Goal: Task Accomplishment & Management: Manage account settings

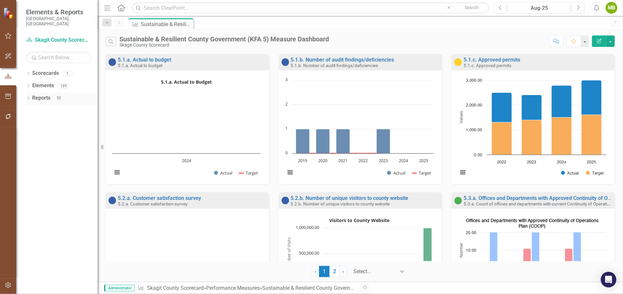
click at [31, 93] on div "Dropdown Reports 50" at bounding box center [62, 99] width 72 height 12
click at [28, 97] on icon "Dropdown" at bounding box center [28, 99] width 5 height 4
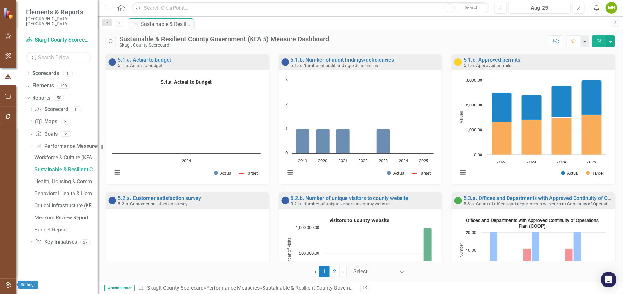
click at [6, 285] on icon "button" at bounding box center [8, 284] width 7 height 5
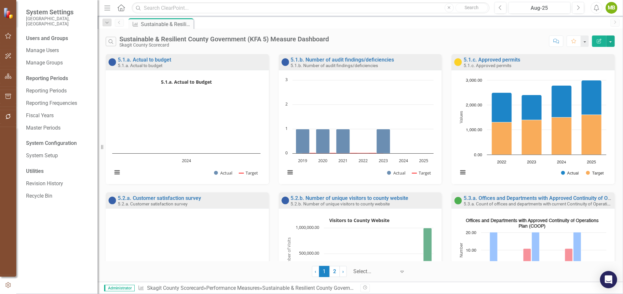
click at [610, 279] on icon "Open Intercom Messenger" at bounding box center [607, 279] width 7 height 8
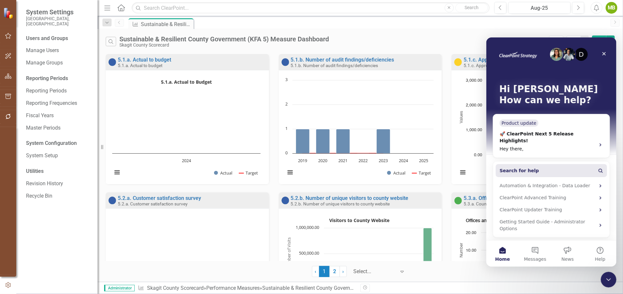
click at [511, 167] on span "Search for help" at bounding box center [518, 170] width 39 height 7
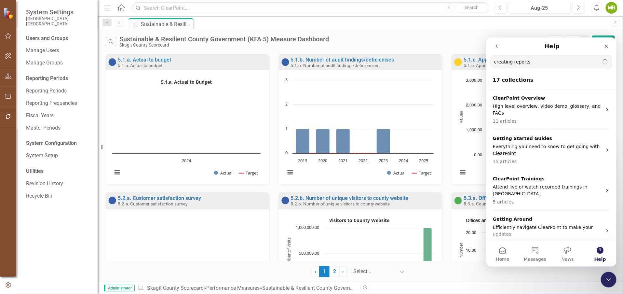
type input "creating reports"
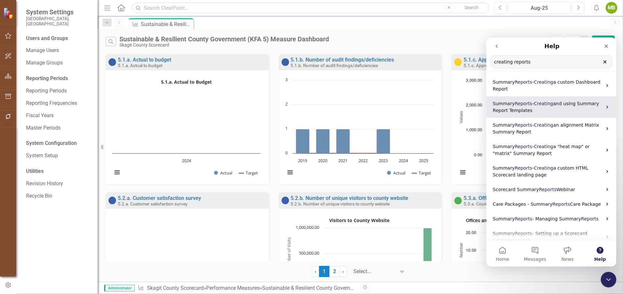
click at [532, 103] on span "-" at bounding box center [533, 102] width 2 height 5
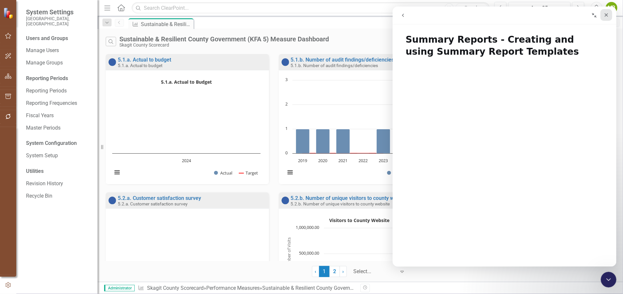
click at [605, 14] on icon "Close" at bounding box center [605, 14] width 5 height 5
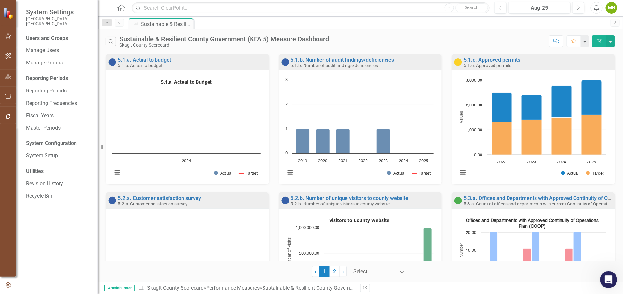
click at [610, 276] on icon "Open Intercom Messenger" at bounding box center [607, 278] width 11 height 11
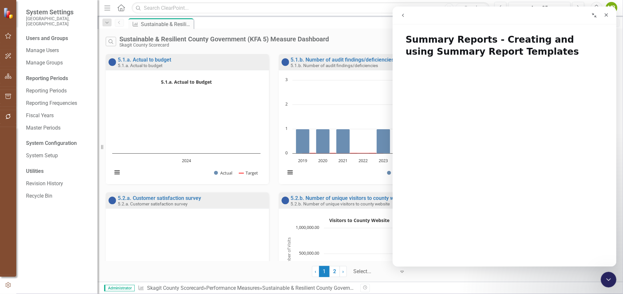
click at [398, 15] on button "go back" at bounding box center [402, 15] width 12 height 12
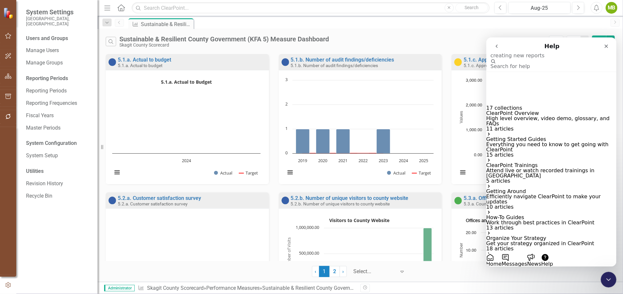
type input "creating new reports"
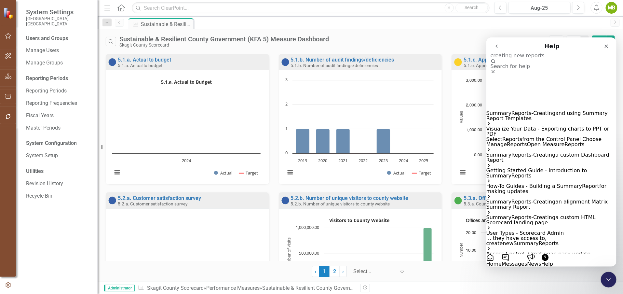
click at [517, 152] on p "Summary Reports - Creating a custom Dashboard Report" at bounding box center [551, 157] width 130 height 10
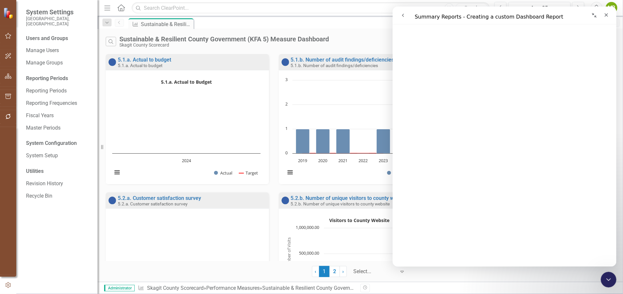
scroll to position [101, 0]
click at [7, 73] on icon "button" at bounding box center [8, 75] width 7 height 5
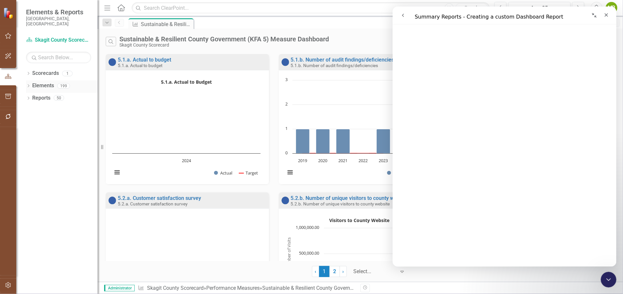
click at [28, 85] on icon "Dropdown" at bounding box center [28, 87] width 5 height 4
click at [29, 72] on icon "Dropdown" at bounding box center [28, 74] width 5 height 4
click at [30, 146] on icon "Dropdown" at bounding box center [28, 148] width 5 height 4
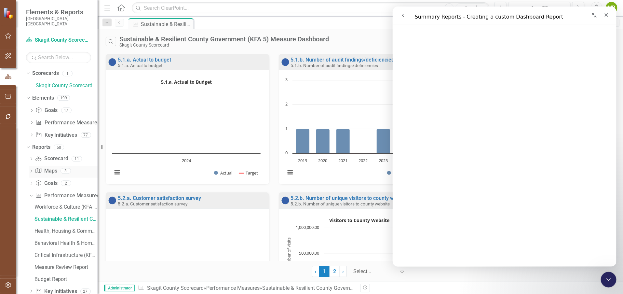
scroll to position [8, 0]
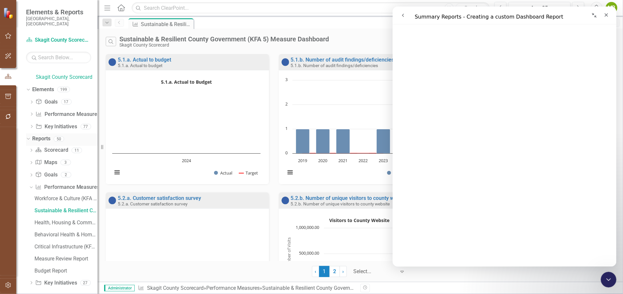
click at [40, 135] on link "Reports" at bounding box center [41, 138] width 18 height 7
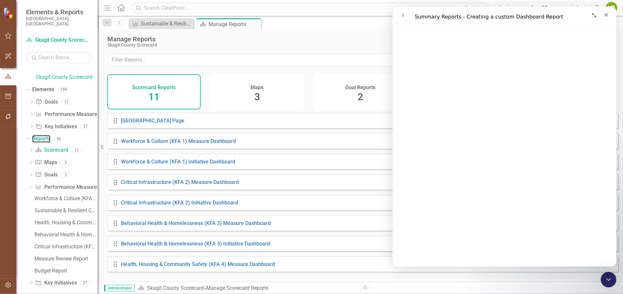
scroll to position [87, 0]
drag, startPoint x: 607, startPoint y: 16, endPoint x: 1000, endPoint y: 23, distance: 392.8
click at [607, 16] on icon "Close" at bounding box center [606, 15] width 4 height 4
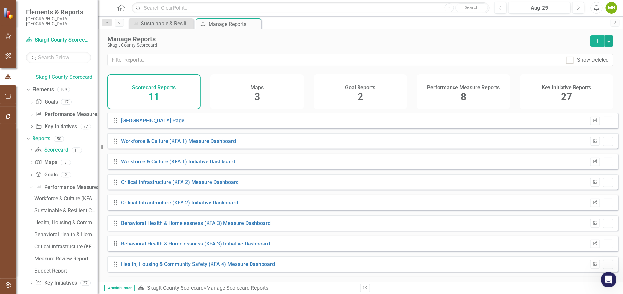
click at [599, 37] on button "Add" at bounding box center [597, 40] width 14 height 11
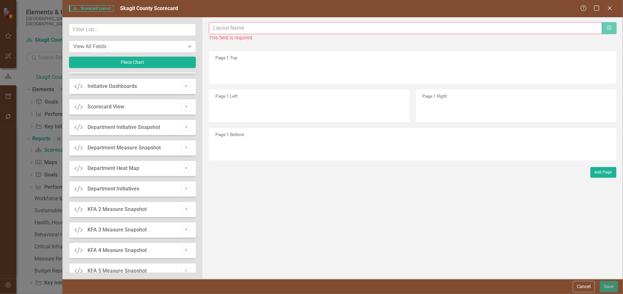
scroll to position [209, 0]
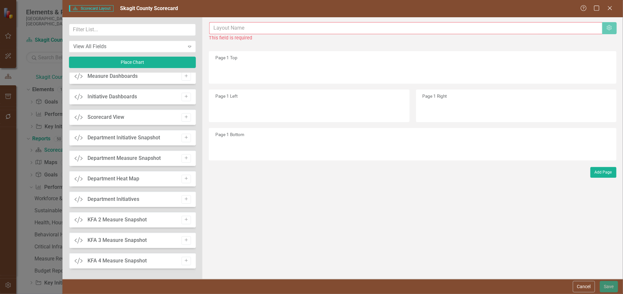
click at [220, 27] on input "text" at bounding box center [405, 28] width 393 height 12
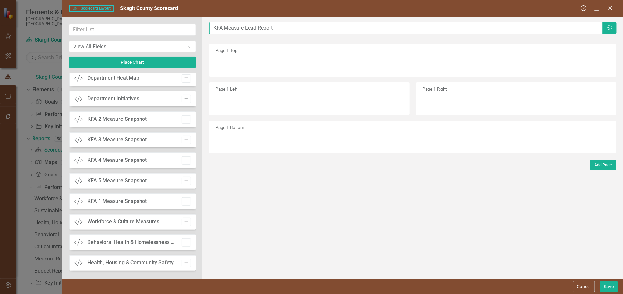
scroll to position [310, 0]
click at [225, 28] on input "KFA Measure Lead Report" at bounding box center [405, 28] width 393 height 12
type input "KFA 5 Measure Lead Report"
click at [114, 180] on div "KFA 5 Measure Snapshot" at bounding box center [116, 180] width 59 height 7
drag, startPoint x: 108, startPoint y: 179, endPoint x: 250, endPoint y: 63, distance: 182.6
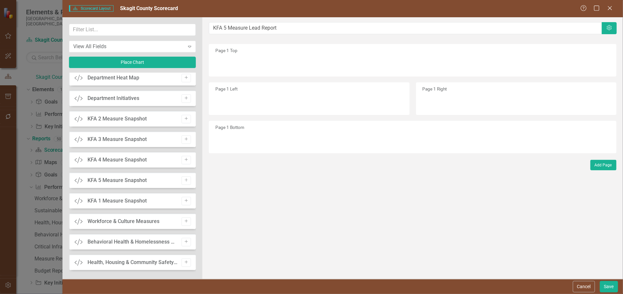
click at [250, 63] on div "View All Fields Expand Place Chart Scorecard Scorecard Add Attachments Attachme…" at bounding box center [342, 147] width 561 height 261
click at [221, 61] on div "Page 1 Top" at bounding box center [412, 60] width 407 height 33
click at [189, 46] on icon at bounding box center [189, 47] width 3 height 2
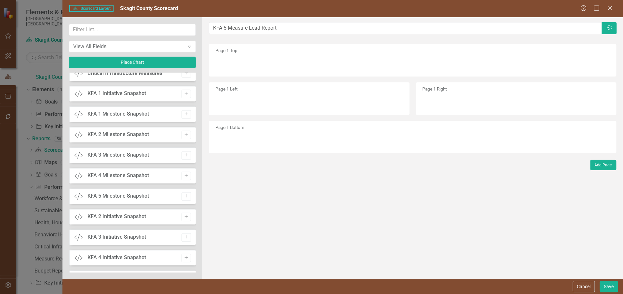
scroll to position [537, 0]
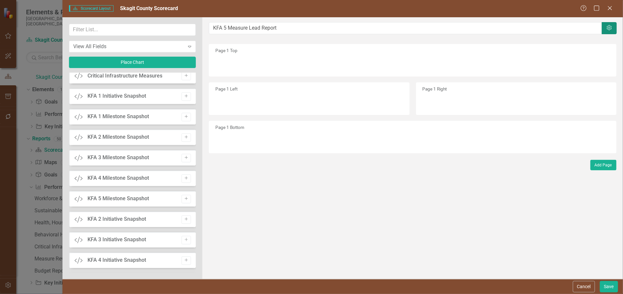
click at [611, 27] on icon "Settings" at bounding box center [609, 27] width 7 height 5
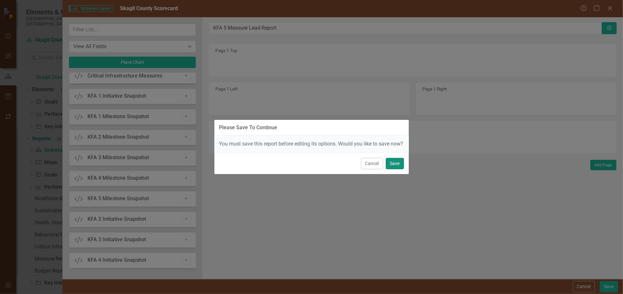
click at [391, 168] on button "Save" at bounding box center [395, 163] width 18 height 11
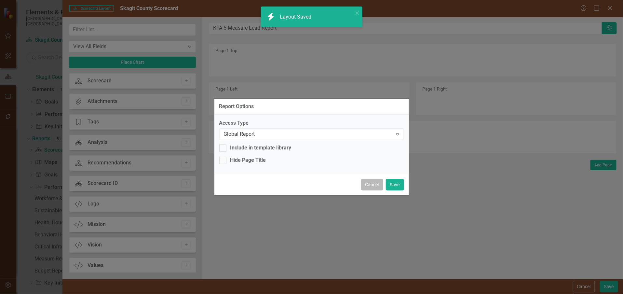
click at [375, 184] on button "Cancel" at bounding box center [372, 184] width 22 height 11
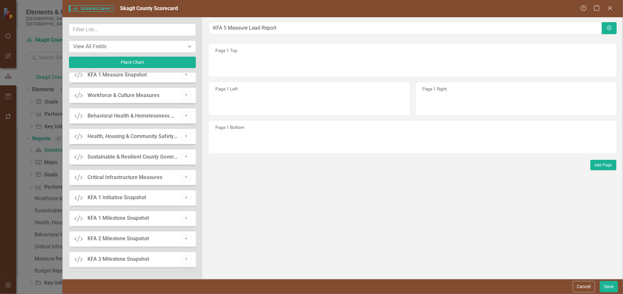
scroll to position [438, 0]
click at [139, 155] on div "Sustainable & Resilient County Government Measures" at bounding box center [132, 154] width 91 height 7
click at [133, 153] on div "Sustainable & Resilient County Government Measures" at bounding box center [132, 154] width 91 height 7
click at [184, 154] on icon "Add" at bounding box center [186, 155] width 5 height 4
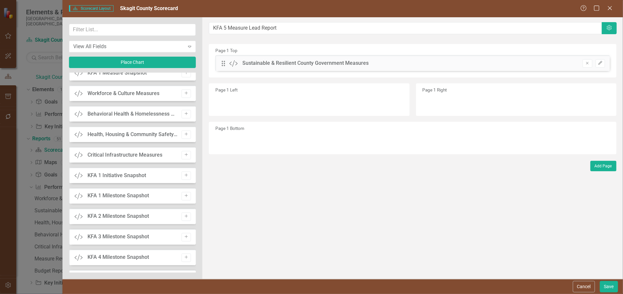
click at [240, 100] on div "Page 1 Left" at bounding box center [309, 99] width 200 height 33
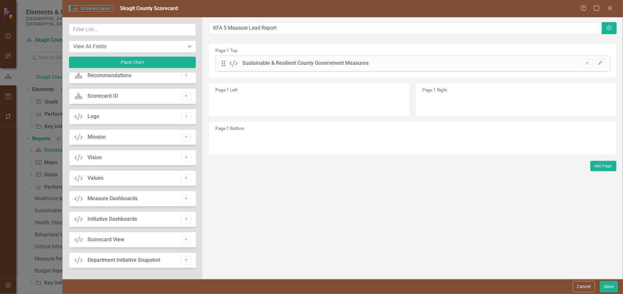
scroll to position [75, 0]
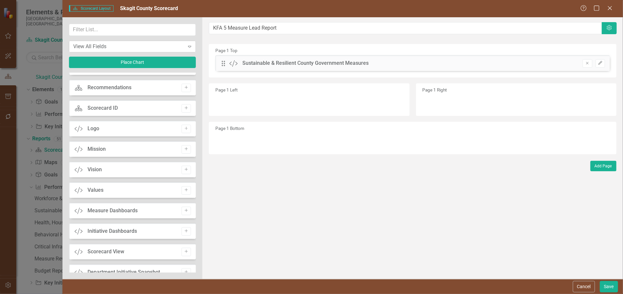
click at [190, 44] on icon "Expand" at bounding box center [189, 46] width 7 height 5
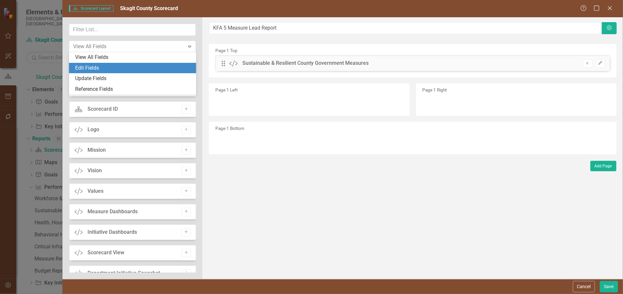
click at [176, 64] on div "Edit Fields" at bounding box center [133, 67] width 117 height 7
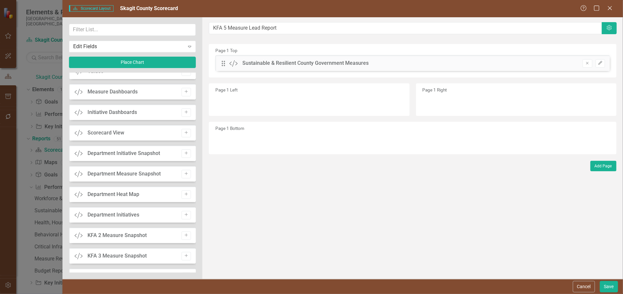
scroll to position [0, 0]
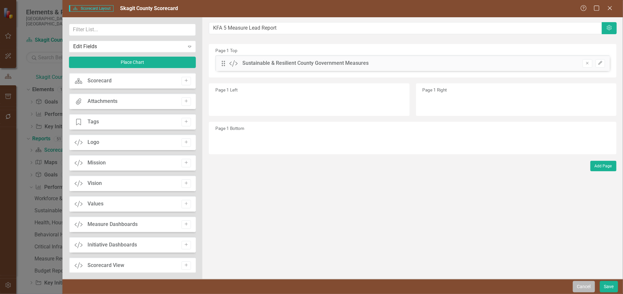
click at [581, 285] on button "Cancel" at bounding box center [584, 286] width 22 height 11
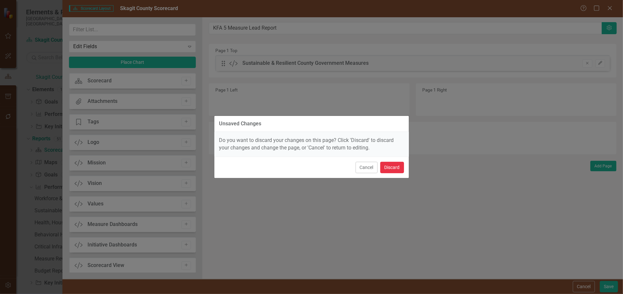
click at [391, 166] on button "Discard" at bounding box center [392, 167] width 24 height 11
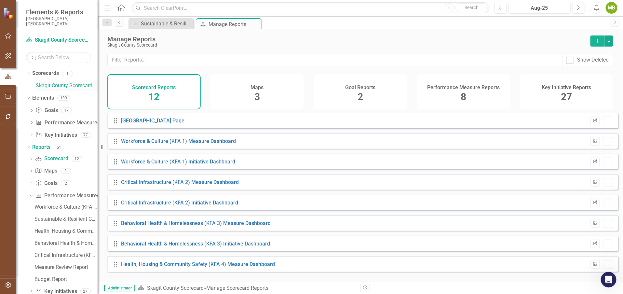
click at [49, 82] on link "Skagit County Scorecard" at bounding box center [67, 85] width 62 height 7
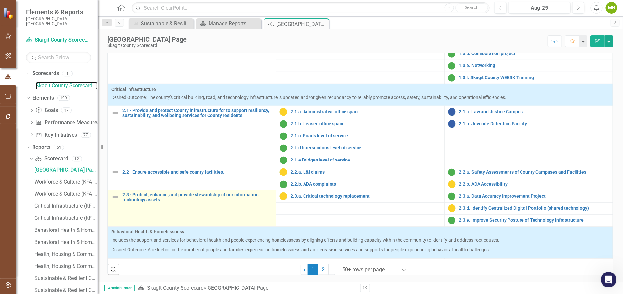
scroll to position [174, 0]
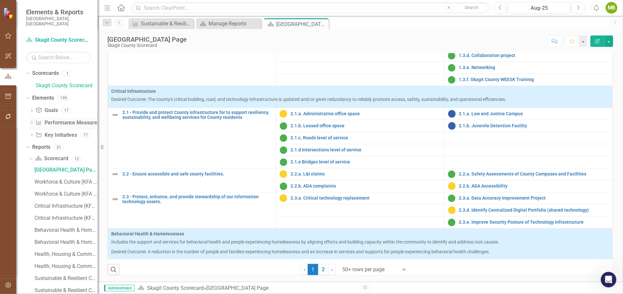
click at [54, 119] on link "Performance Measure Performance Measures" at bounding box center [67, 122] width 64 height 7
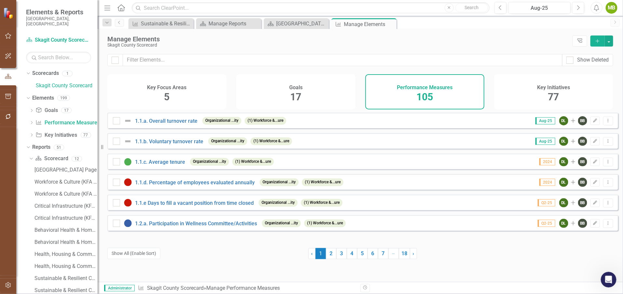
click at [597, 41] on icon "Add" at bounding box center [597, 41] width 6 height 5
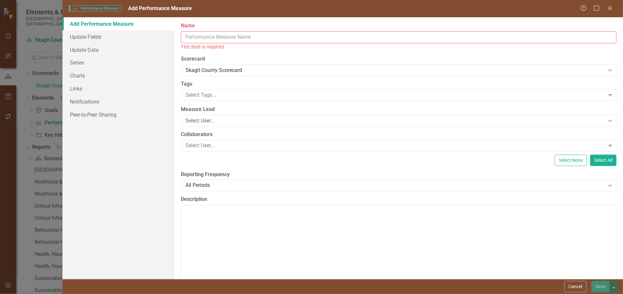
click at [196, 36] on input "Name" at bounding box center [398, 37] width 435 height 12
click at [575, 288] on button "Cancel" at bounding box center [575, 286] width 22 height 11
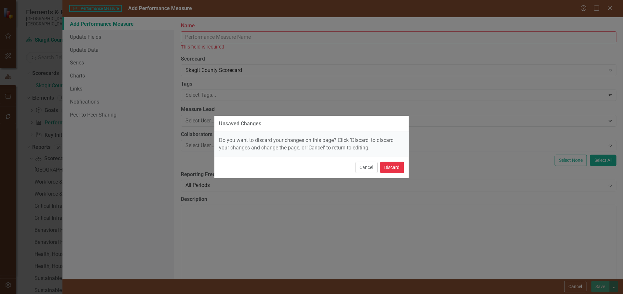
click at [396, 166] on button "Discard" at bounding box center [392, 167] width 24 height 11
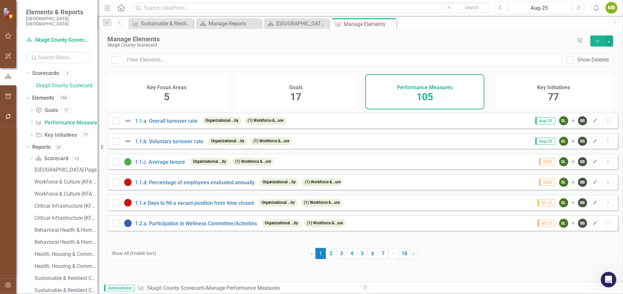
click at [557, 80] on div "Key Initiatives 77" at bounding box center [553, 91] width 119 height 35
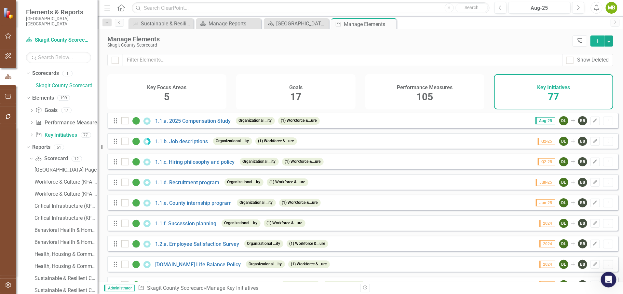
checkbox input "false"
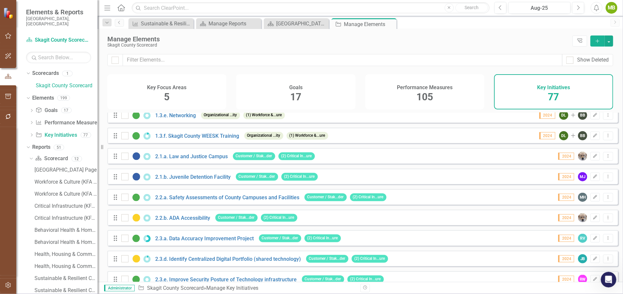
scroll to position [267, 0]
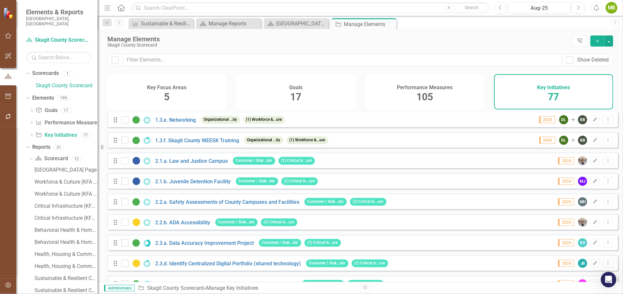
click at [599, 43] on button "Add" at bounding box center [597, 40] width 14 height 11
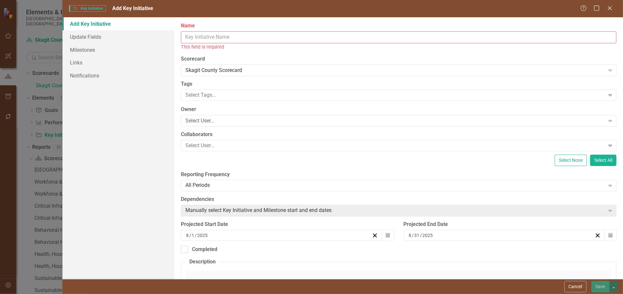
click at [224, 36] on input "Name" at bounding box center [398, 37] width 435 height 12
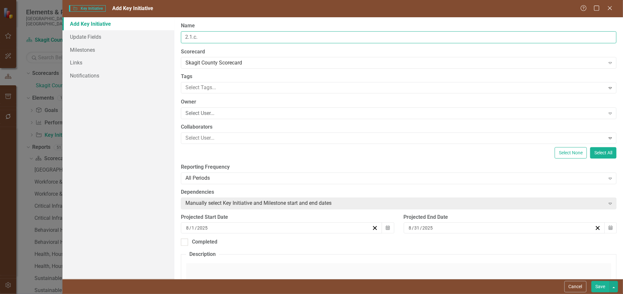
click at [207, 35] on input "2.1.c." at bounding box center [398, 37] width 435 height 12
paste input "Roads level of service"
type input "2.1.c. Roads level of service"
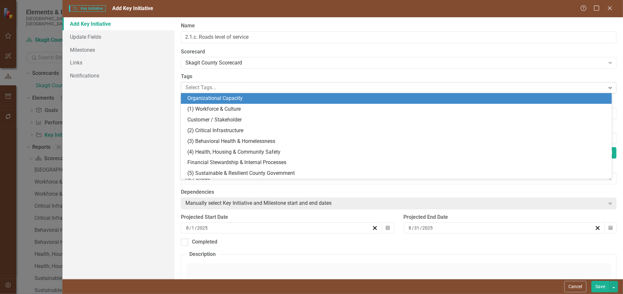
click at [198, 86] on div at bounding box center [394, 87] width 422 height 9
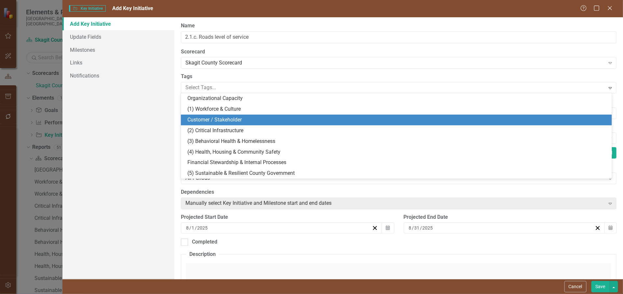
click at [200, 120] on span "Customer / Stakeholder" at bounding box center [214, 119] width 54 height 6
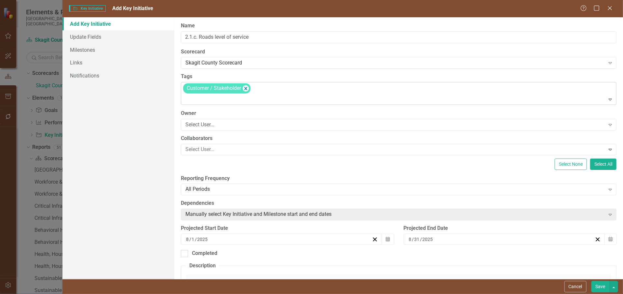
click at [204, 100] on div at bounding box center [399, 99] width 432 height 9
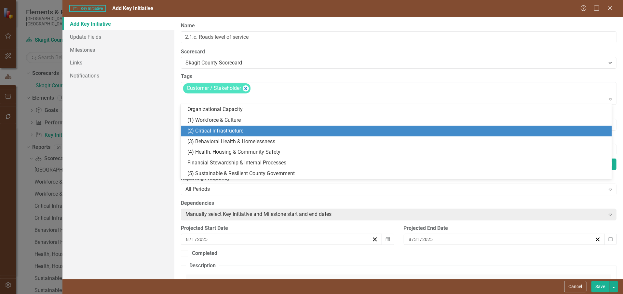
click at [208, 134] on div "(2) Critical Infrastructure" at bounding box center [397, 130] width 420 height 7
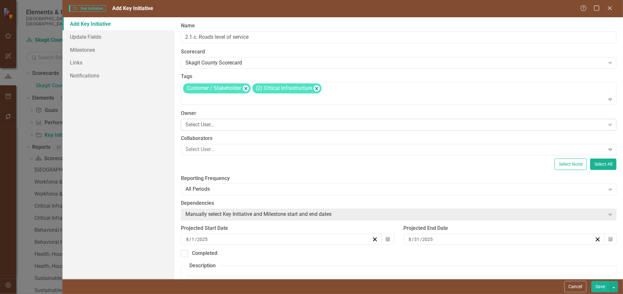
click at [209, 125] on div "Select User..." at bounding box center [394, 124] width 419 height 7
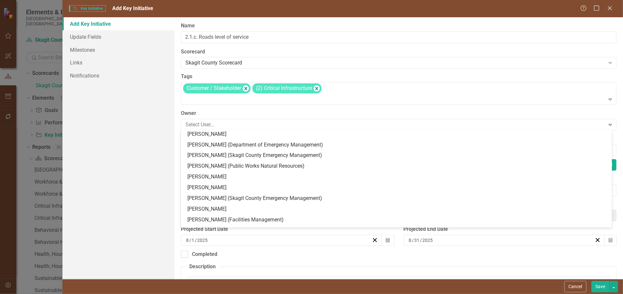
scroll to position [86, 0]
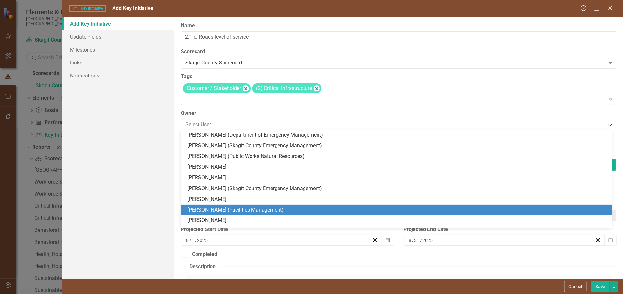
click at [212, 209] on div "[PERSON_NAME] (Facilities Management)" at bounding box center [397, 209] width 420 height 7
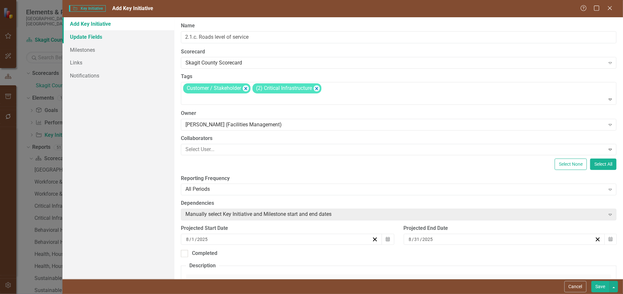
click at [109, 34] on link "Update Fields" at bounding box center [118, 36] width 112 height 13
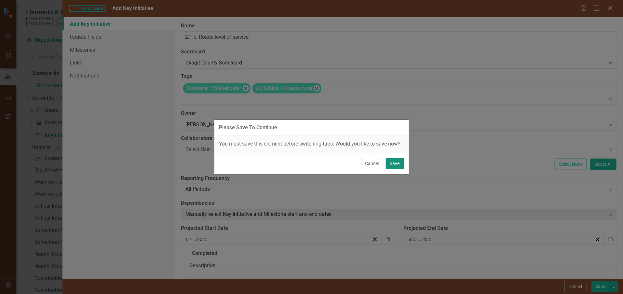
click at [392, 163] on button "Save" at bounding box center [395, 163] width 18 height 11
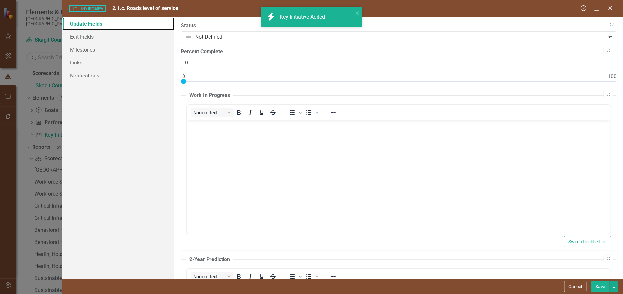
scroll to position [0, 0]
click at [78, 64] on link "Links" at bounding box center [118, 62] width 112 height 13
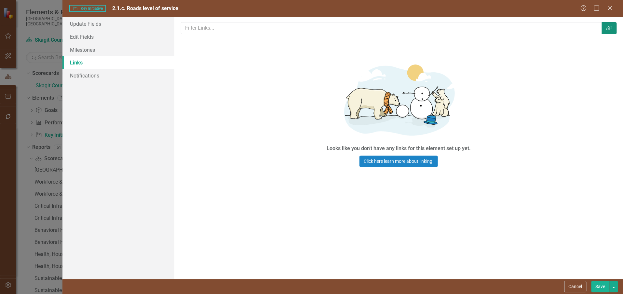
click at [609, 29] on icon "button" at bounding box center [609, 28] width 6 height 5
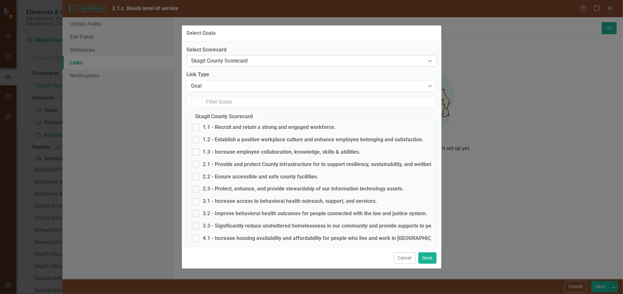
checkbox input "false"
click at [196, 163] on div at bounding box center [195, 164] width 7 height 7
click at [196, 163] on input "2.1 - Provide and protect County infrastructure for to support resiliency, sust…" at bounding box center [194, 163] width 4 height 4
checkbox input "true"
click at [426, 256] on button "Save" at bounding box center [427, 257] width 18 height 11
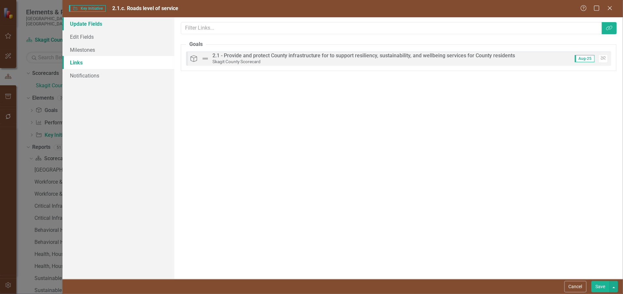
click at [89, 23] on link "Update Fields" at bounding box center [118, 23] width 112 height 13
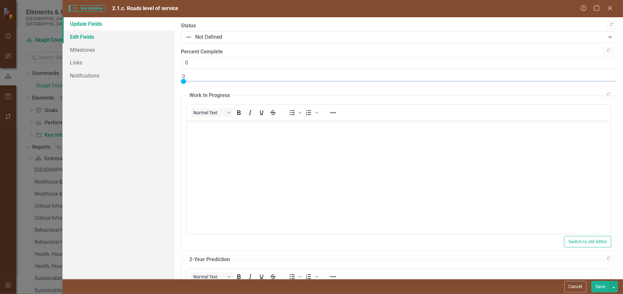
click at [83, 38] on link "Edit Fields" at bounding box center [118, 36] width 112 height 13
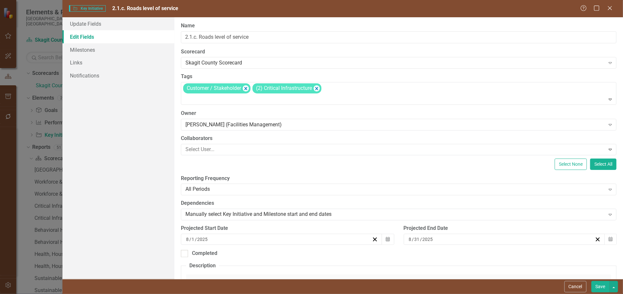
click at [598, 286] on button "Save" at bounding box center [600, 286] width 18 height 11
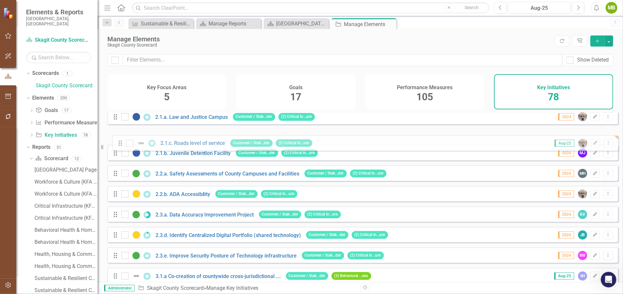
scroll to position [299, 0]
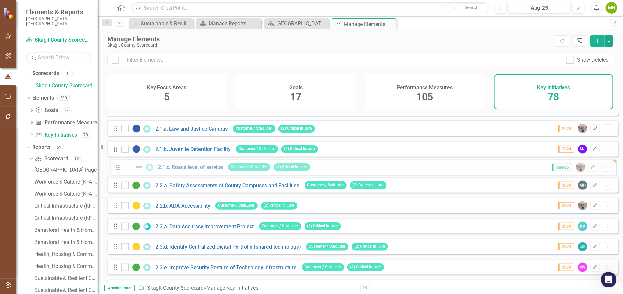
drag, startPoint x: 115, startPoint y: 271, endPoint x: 117, endPoint y: 168, distance: 102.8
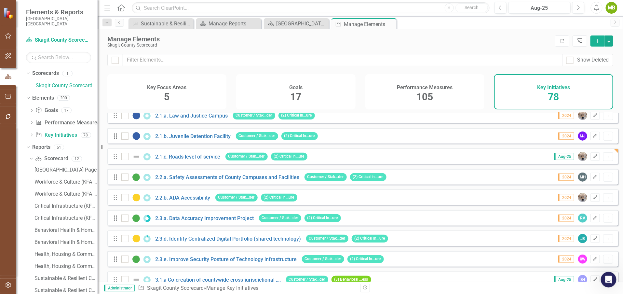
scroll to position [306, 0]
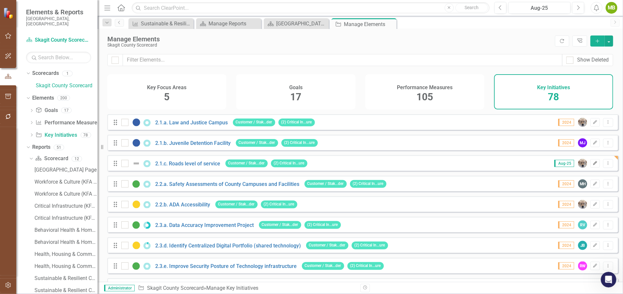
click at [590, 164] on button "Edit" at bounding box center [594, 163] width 9 height 8
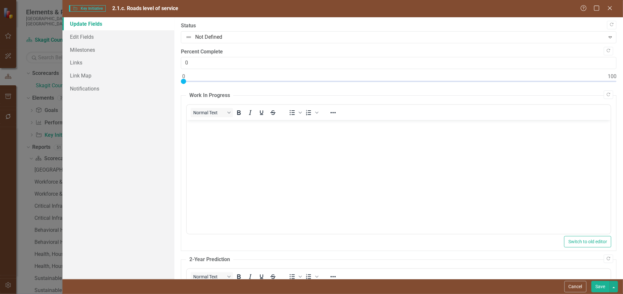
scroll to position [0, 0]
click at [79, 36] on link "Edit Fields" at bounding box center [118, 36] width 112 height 13
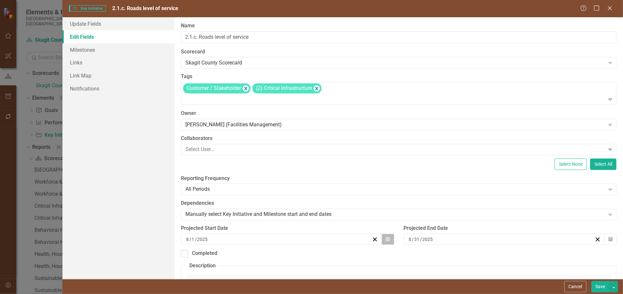
click at [386, 237] on icon "button" at bounding box center [388, 238] width 4 height 5
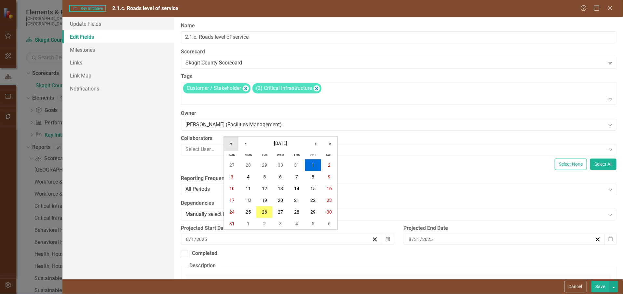
click at [233, 142] on button "«" at bounding box center [231, 143] width 14 height 14
click at [332, 144] on button "»" at bounding box center [330, 143] width 14 height 14
click at [244, 144] on button "‹" at bounding box center [245, 143] width 14 height 14
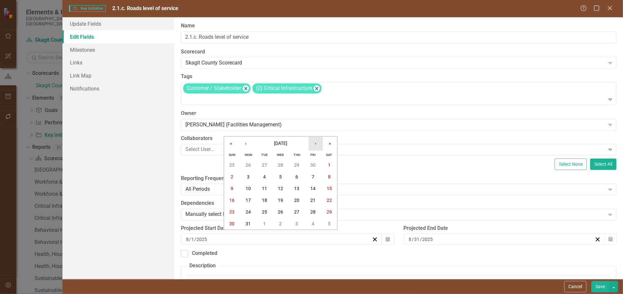
click at [314, 143] on button "›" at bounding box center [316, 143] width 14 height 14
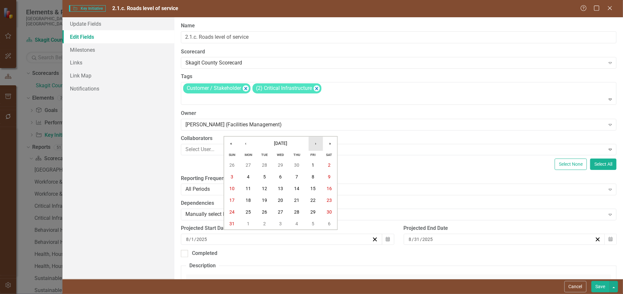
click at [314, 143] on button "›" at bounding box center [316, 143] width 14 height 14
click at [240, 141] on button "‹" at bounding box center [245, 143] width 14 height 14
click at [246, 164] on button "1" at bounding box center [248, 165] width 16 height 12
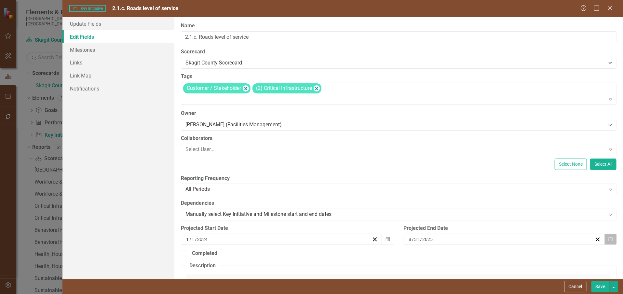
click at [608, 237] on icon "Calendar" at bounding box center [610, 239] width 4 height 5
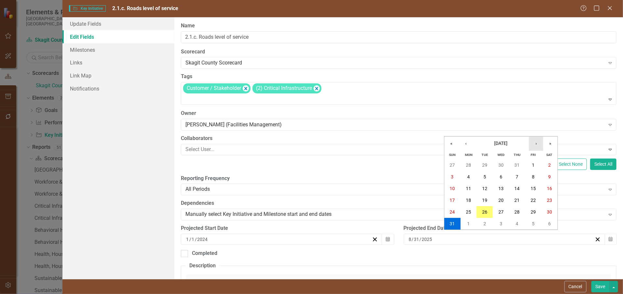
click at [537, 144] on button "›" at bounding box center [536, 143] width 14 height 14
click at [497, 210] on button "31" at bounding box center [501, 212] width 16 height 12
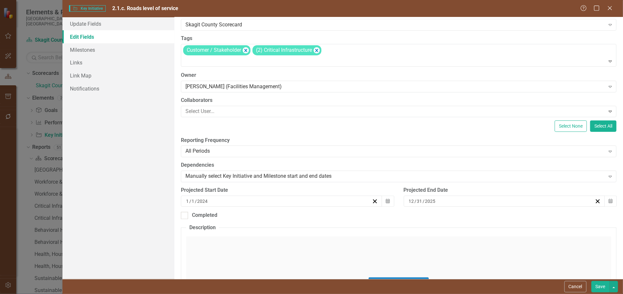
scroll to position [34, 0]
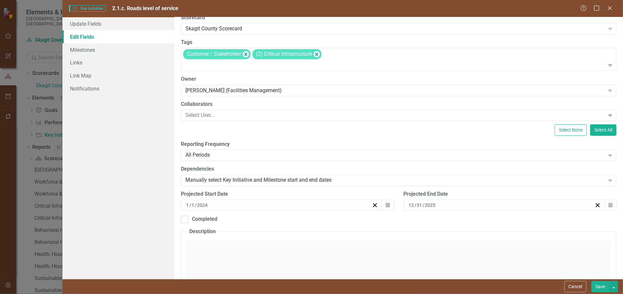
click at [600, 284] on button "Save" at bounding box center [600, 286] width 18 height 11
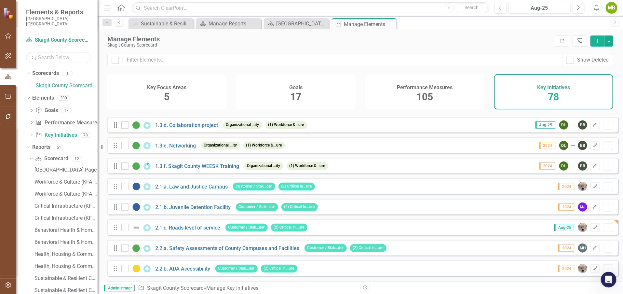
scroll to position [246, 0]
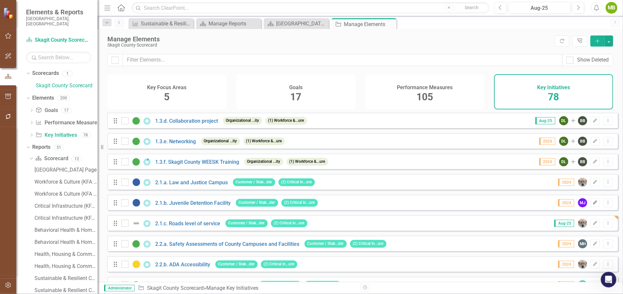
click at [593, 204] on icon "button" at bounding box center [595, 202] width 4 height 4
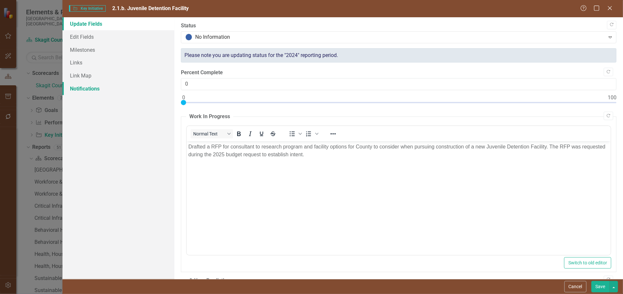
scroll to position [0, 0]
click at [77, 47] on link "Milestones" at bounding box center [118, 49] width 112 height 13
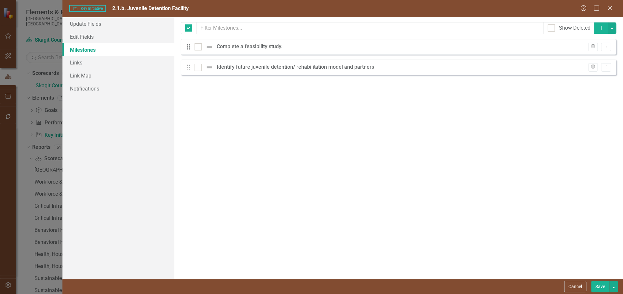
checkbox input "false"
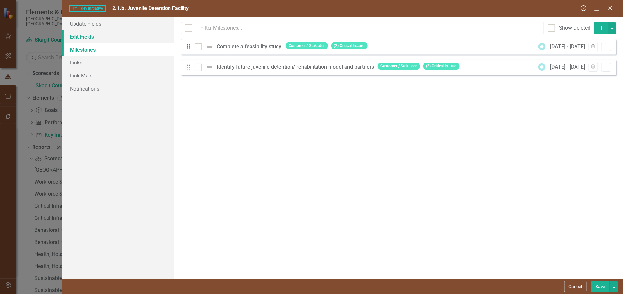
click at [77, 39] on link "Edit Fields" at bounding box center [118, 36] width 112 height 13
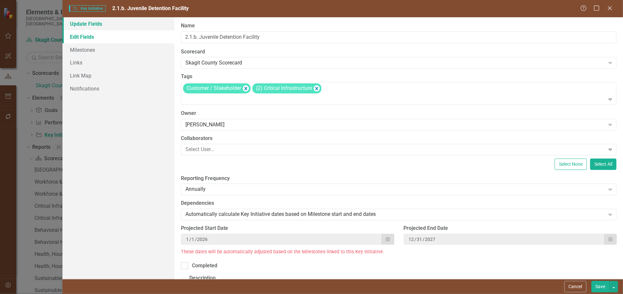
click at [92, 22] on link "Update Fields" at bounding box center [118, 23] width 112 height 13
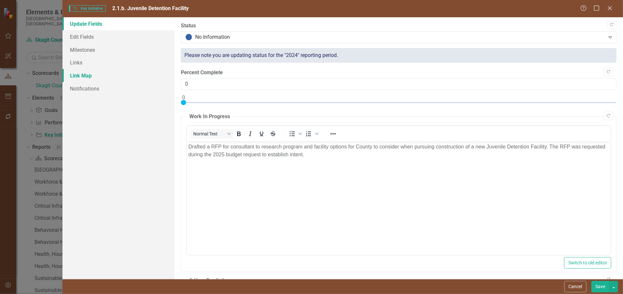
click at [82, 72] on link "Link Map" at bounding box center [118, 75] width 112 height 13
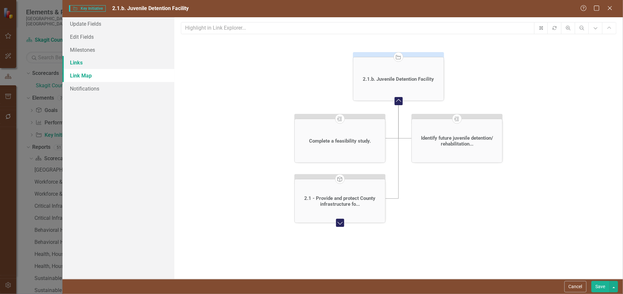
click at [78, 61] on link "Links" at bounding box center [118, 62] width 112 height 13
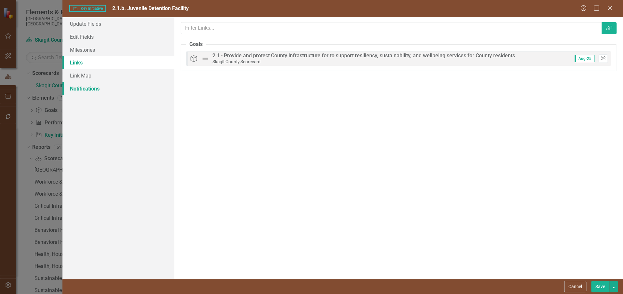
click at [84, 89] on link "Notifications" at bounding box center [118, 88] width 112 height 13
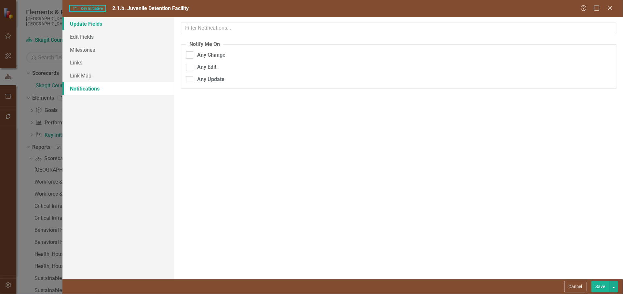
click at [85, 22] on link "Update Fields" at bounding box center [118, 23] width 112 height 13
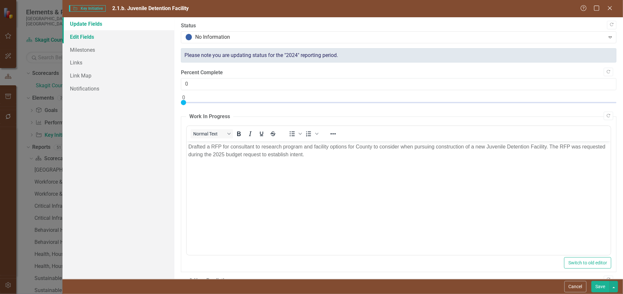
click at [84, 35] on link "Edit Fields" at bounding box center [118, 36] width 112 height 13
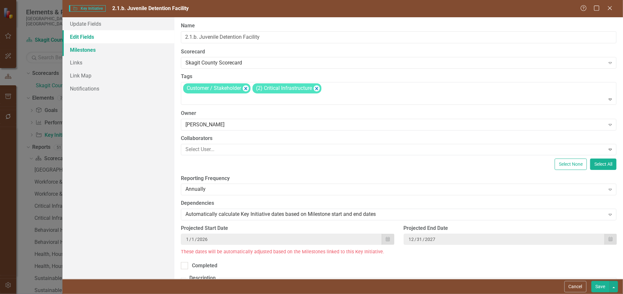
click at [80, 49] on link "Milestones" at bounding box center [118, 49] width 112 height 13
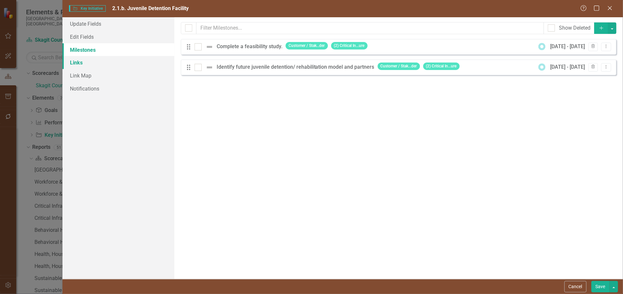
click at [83, 61] on link "Links" at bounding box center [118, 62] width 112 height 13
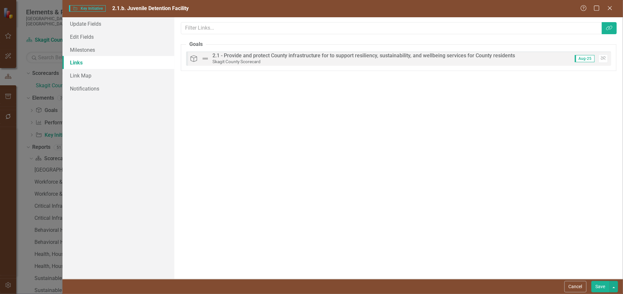
click at [600, 285] on button "Save" at bounding box center [600, 286] width 18 height 11
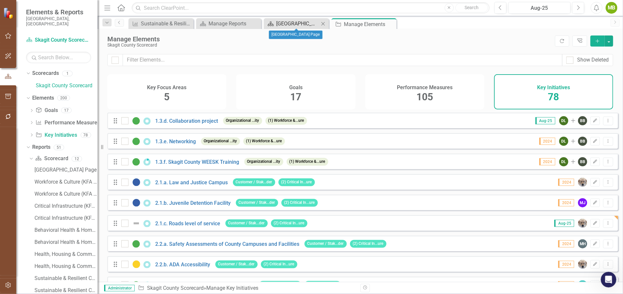
click at [294, 24] on div "[GEOGRAPHIC_DATA] Page" at bounding box center [297, 24] width 43 height 8
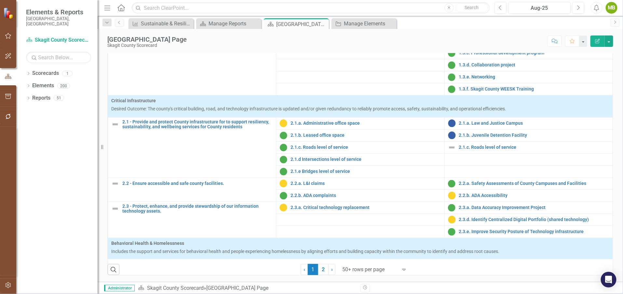
scroll to position [161, 0]
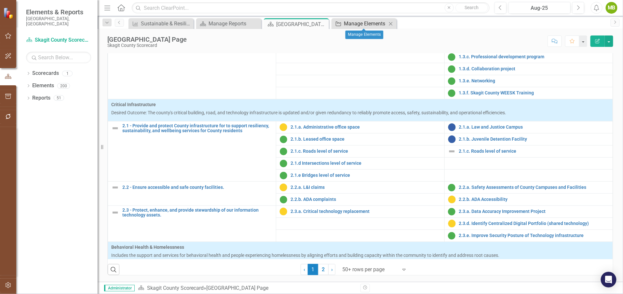
click at [354, 24] on div "Manage Elements" at bounding box center [365, 24] width 43 height 8
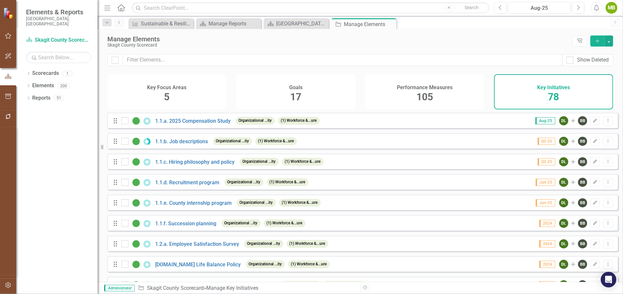
click at [596, 41] on icon "Add" at bounding box center [597, 41] width 6 height 5
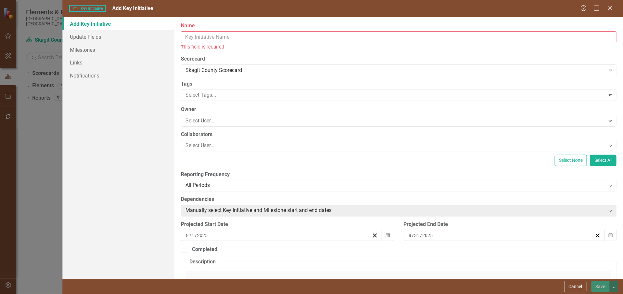
click at [193, 39] on input "Name" at bounding box center [398, 37] width 435 height 12
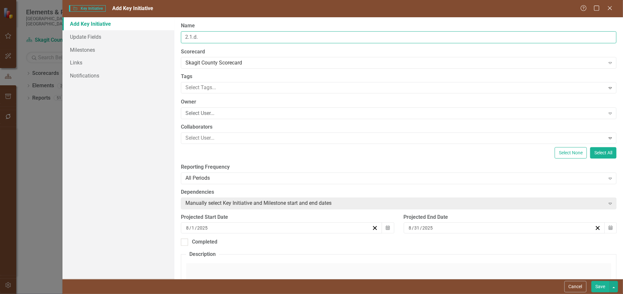
paste input "ntersections level of service"
click at [200, 36] on input "2.1.d. ntersections level of service" at bounding box center [398, 37] width 435 height 12
type input "2.1.d. Intersections level of service"
click at [206, 86] on div at bounding box center [394, 87] width 422 height 9
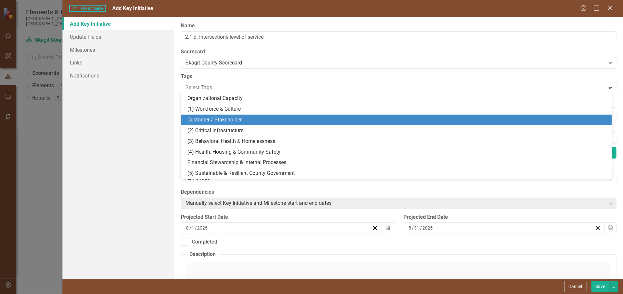
click at [213, 117] on span "Customer / Stakeholder" at bounding box center [214, 119] width 54 height 6
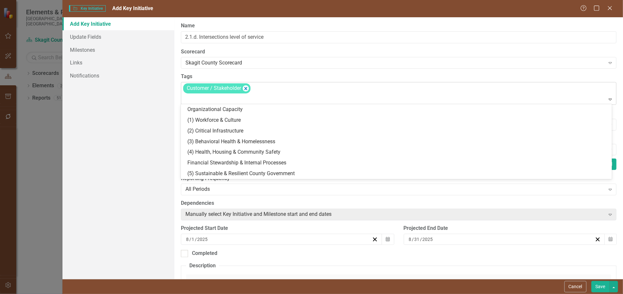
click at [204, 99] on div at bounding box center [399, 99] width 432 height 9
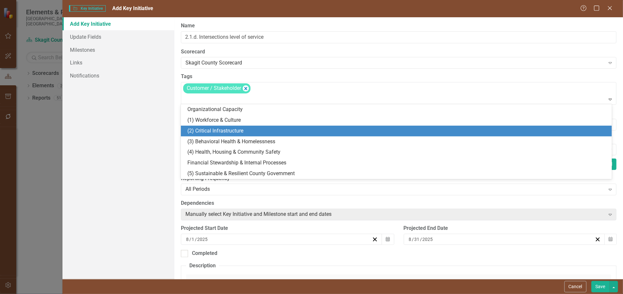
click at [212, 133] on span "(2) Critical Infrastructure" at bounding box center [215, 130] width 56 height 6
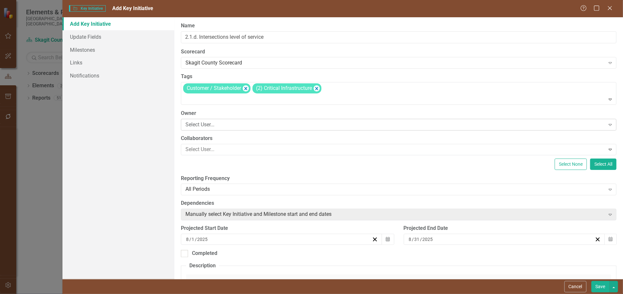
click at [214, 126] on div "Select User..." at bounding box center [394, 124] width 419 height 7
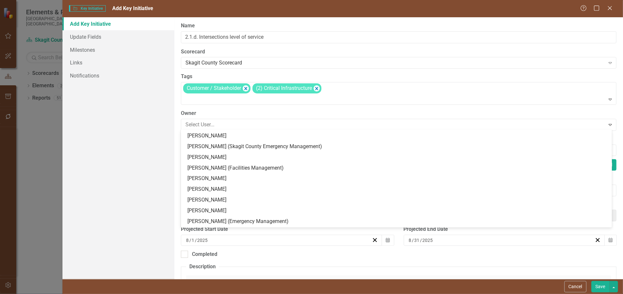
scroll to position [129, 0]
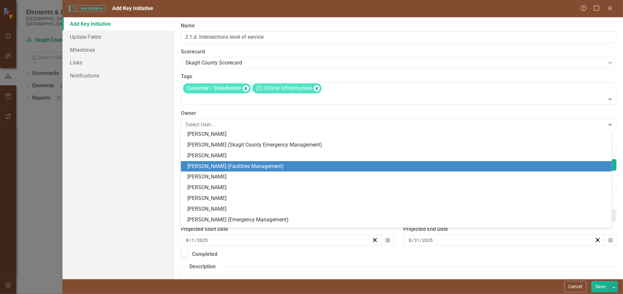
click at [210, 165] on div "[PERSON_NAME] (Facilities Management)" at bounding box center [397, 166] width 420 height 7
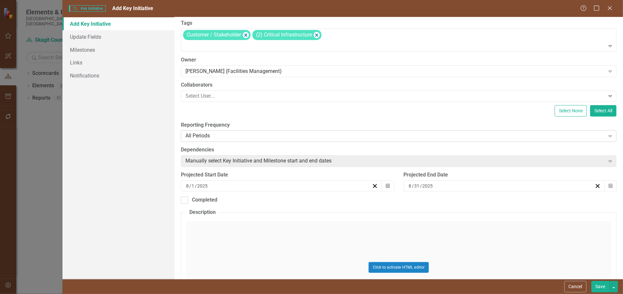
scroll to position [54, 0]
click at [373, 184] on line "button" at bounding box center [375, 186] width 4 height 4
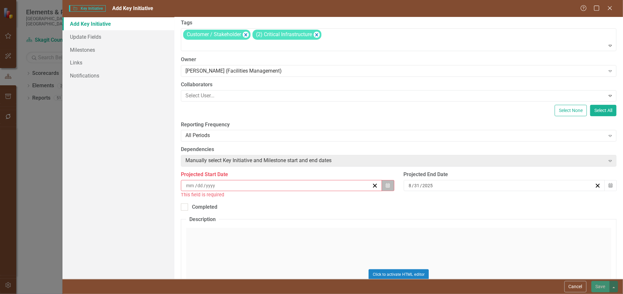
click at [386, 184] on icon "button" at bounding box center [388, 185] width 4 height 5
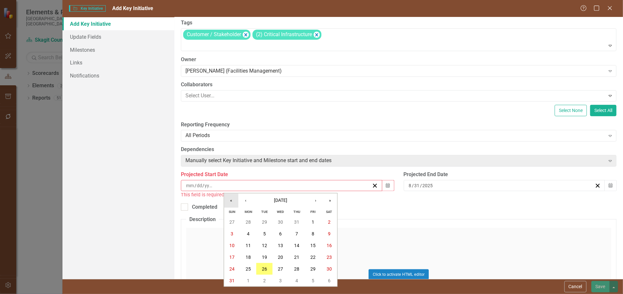
click at [232, 199] on button "«" at bounding box center [231, 200] width 14 height 14
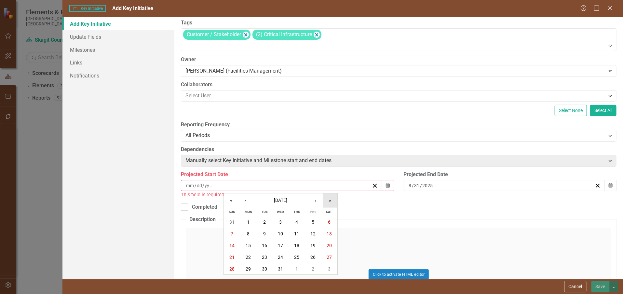
click at [332, 197] on button "»" at bounding box center [330, 200] width 14 height 14
click at [247, 200] on button "‹" at bounding box center [245, 200] width 14 height 14
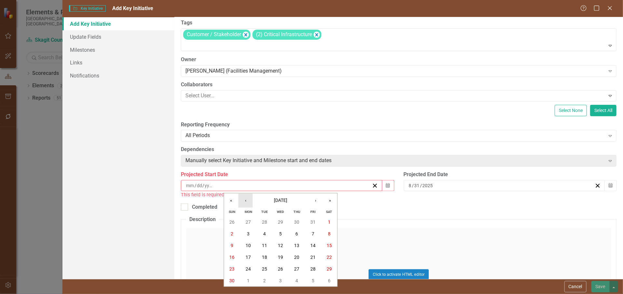
click at [247, 200] on button "‹" at bounding box center [245, 200] width 14 height 14
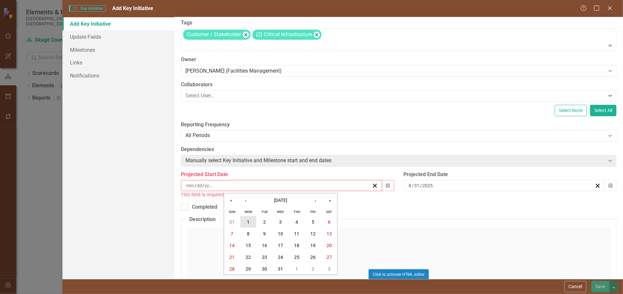
click at [249, 221] on abbr "1" at bounding box center [248, 221] width 3 height 5
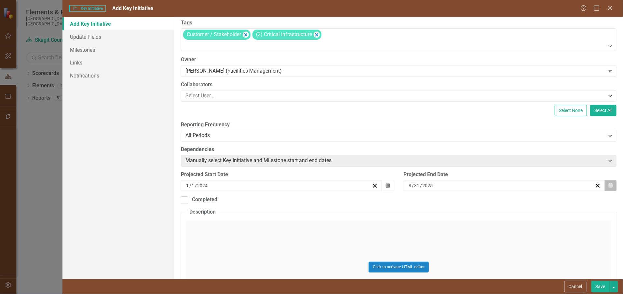
click at [608, 183] on icon "Calendar" at bounding box center [610, 185] width 4 height 5
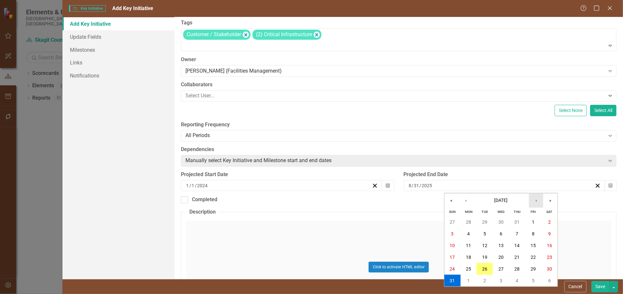
click at [539, 199] on button "›" at bounding box center [536, 200] width 14 height 14
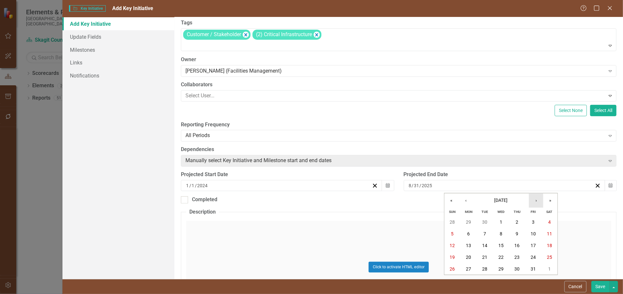
click at [539, 199] on button "›" at bounding box center [536, 200] width 14 height 14
click at [499, 266] on abbr "31" at bounding box center [500, 268] width 5 height 5
click at [84, 64] on link "Links" at bounding box center [118, 62] width 112 height 13
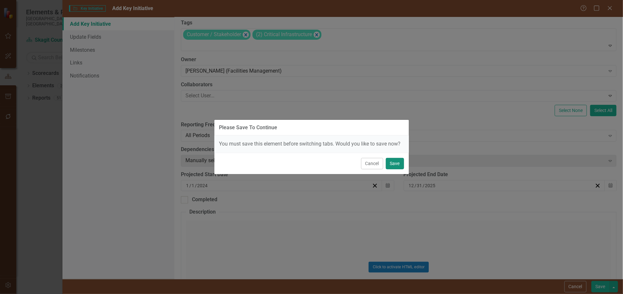
click at [392, 160] on button "Save" at bounding box center [395, 163] width 18 height 11
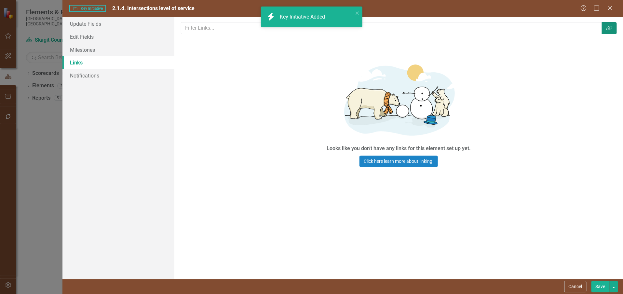
click at [609, 25] on icon "Link Tag" at bounding box center [609, 27] width 7 height 5
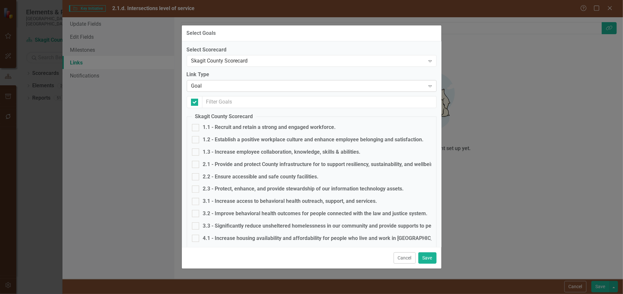
checkbox input "false"
click at [197, 166] on div at bounding box center [195, 164] width 7 height 7
click at [196, 165] on input "2.1 - Provide and protect County infrastructure for to support resiliency, sust…" at bounding box center [194, 163] width 4 height 4
checkbox input "true"
click at [427, 255] on button "Save" at bounding box center [427, 257] width 18 height 11
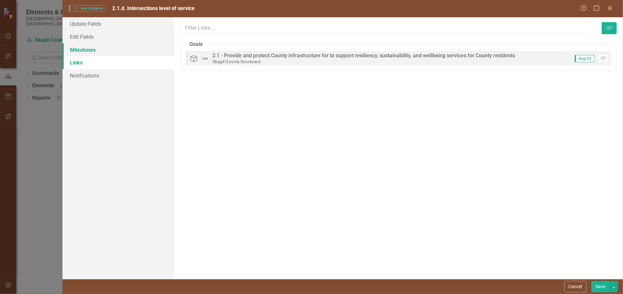
click at [88, 49] on link "Milestones" at bounding box center [118, 49] width 112 height 13
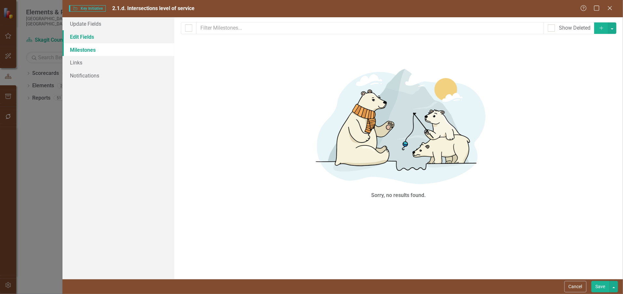
click at [85, 37] on link "Edit Fields" at bounding box center [118, 36] width 112 height 13
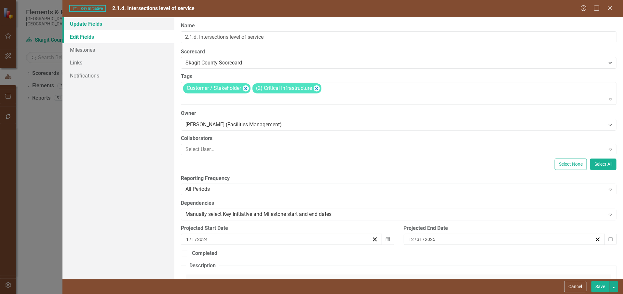
click at [95, 26] on link "Update Fields" at bounding box center [118, 23] width 112 height 13
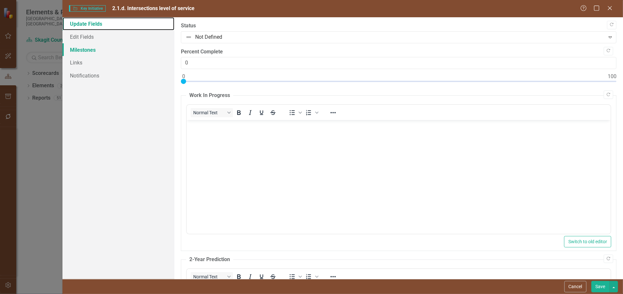
scroll to position [0, 0]
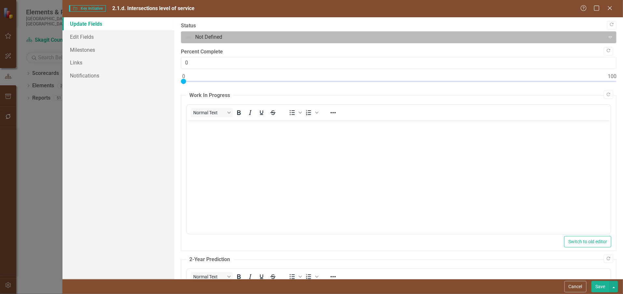
click at [286, 36] on div at bounding box center [392, 37] width 415 height 9
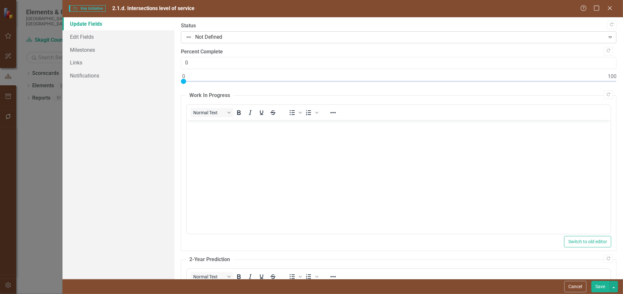
click at [286, 36] on div at bounding box center [392, 37] width 415 height 9
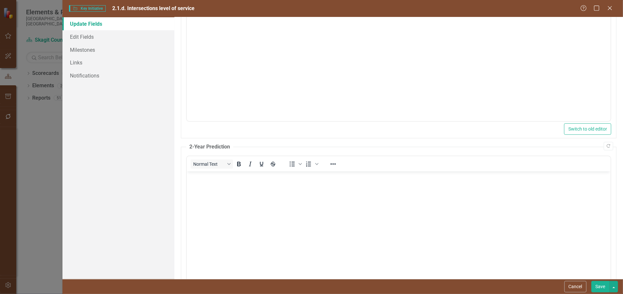
scroll to position [127, 0]
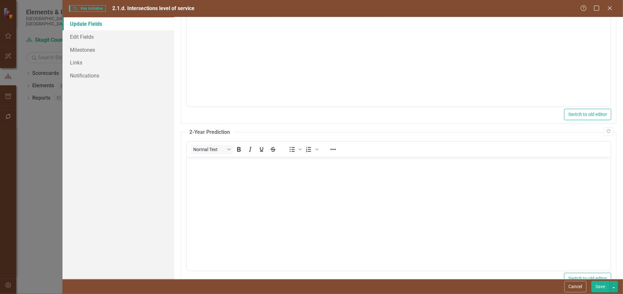
click at [601, 286] on button "Save" at bounding box center [600, 286] width 18 height 11
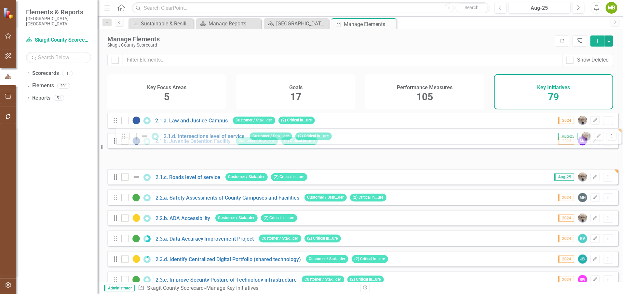
scroll to position [303, 0]
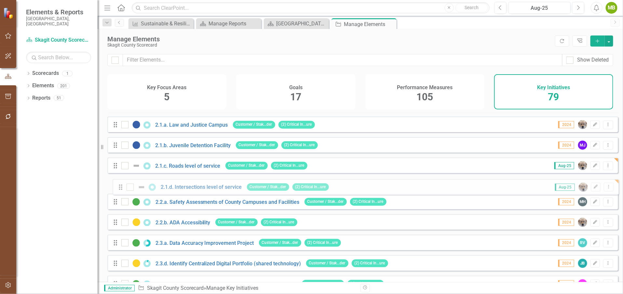
drag, startPoint x: 115, startPoint y: 271, endPoint x: 120, endPoint y: 188, distance: 83.1
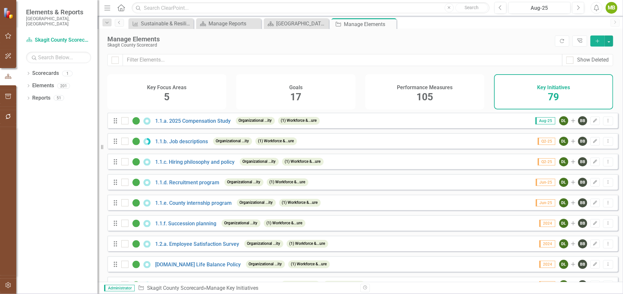
click at [598, 41] on icon "Add" at bounding box center [597, 41] width 6 height 5
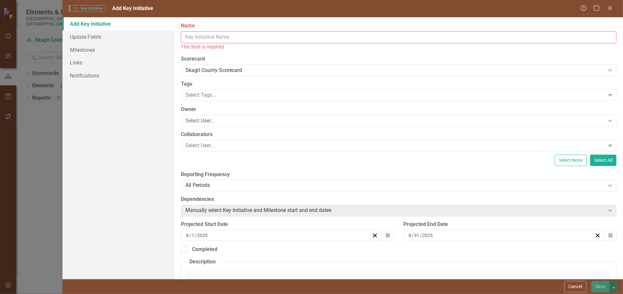
click at [209, 34] on input "Name" at bounding box center [398, 37] width 435 height 12
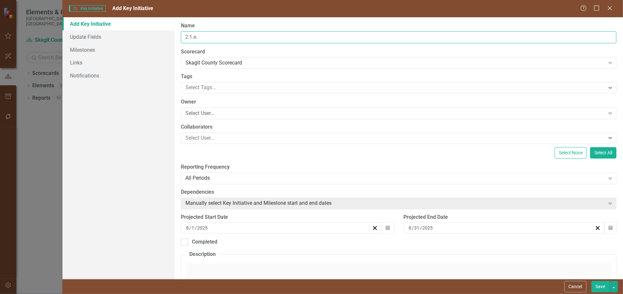
click at [207, 38] on input "2.1.e." at bounding box center [398, 37] width 435 height 12
paste input "Bridges level of service"
type input "2.1.e. Bridges level of service"
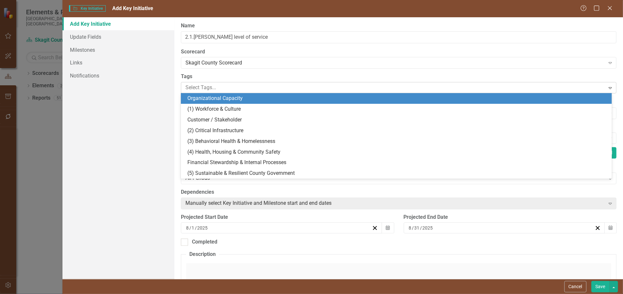
click at [204, 87] on div at bounding box center [394, 87] width 422 height 9
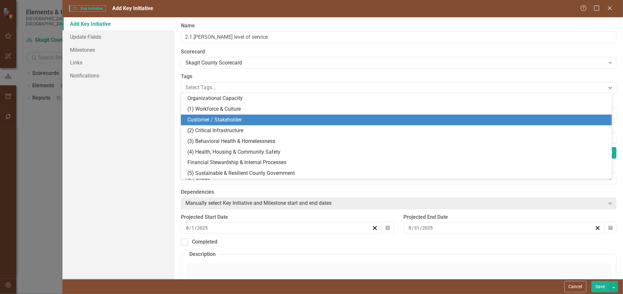
click at [207, 118] on span "Customer / Stakeholder" at bounding box center [214, 119] width 54 height 6
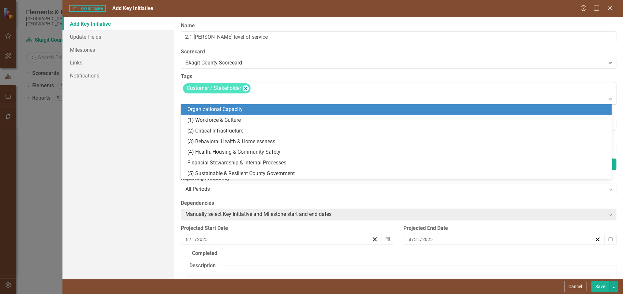
click at [201, 99] on div at bounding box center [399, 99] width 432 height 9
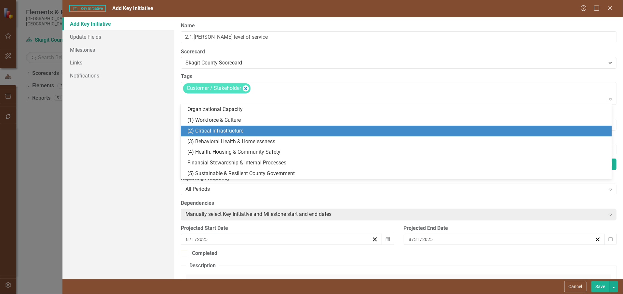
click at [202, 129] on span "(2) Critical Infrastructure" at bounding box center [215, 130] width 56 height 6
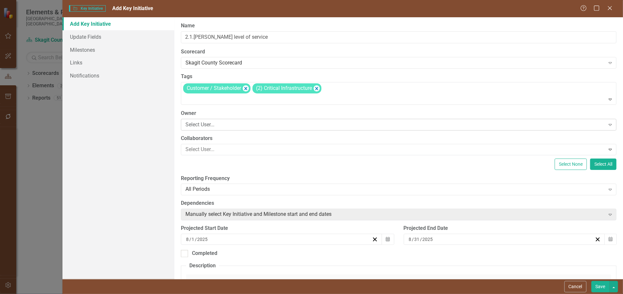
click at [203, 126] on div "Select User..." at bounding box center [394, 124] width 419 height 7
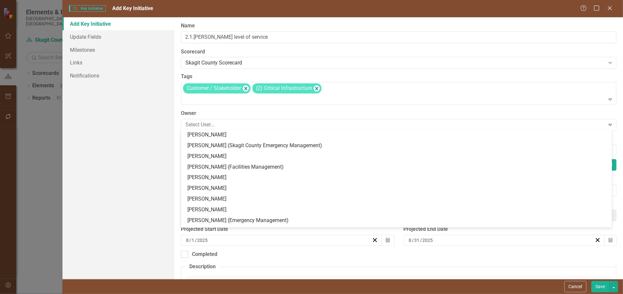
scroll to position [123, 0]
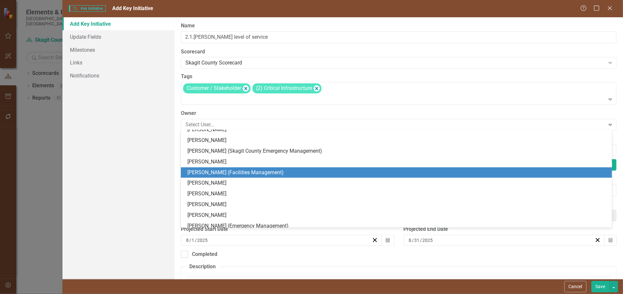
click at [207, 167] on div "[PERSON_NAME] (Facilities Management)" at bounding box center [396, 172] width 430 height 11
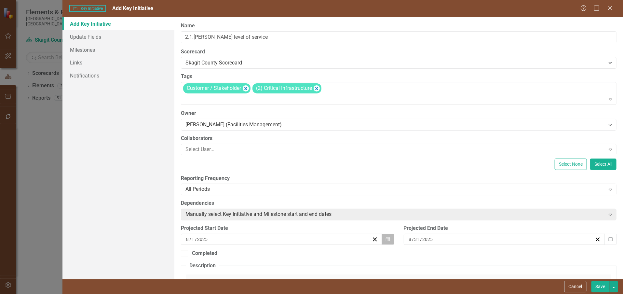
click at [383, 239] on button "Calendar" at bounding box center [387, 238] width 12 height 11
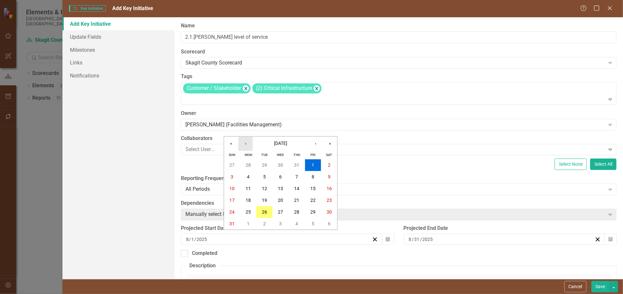
click at [249, 143] on button "‹" at bounding box center [245, 143] width 14 height 14
click at [233, 141] on button "«" at bounding box center [231, 143] width 14 height 14
click at [244, 143] on button "‹" at bounding box center [245, 143] width 14 height 14
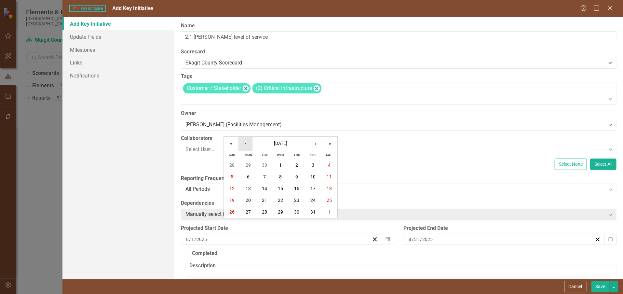
click at [244, 143] on button "‹" at bounding box center [245, 143] width 14 height 14
click at [246, 164] on button "1" at bounding box center [248, 165] width 16 height 12
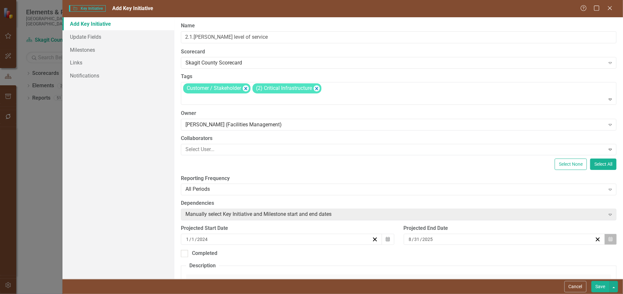
click at [608, 237] on icon "button" at bounding box center [610, 238] width 4 height 5
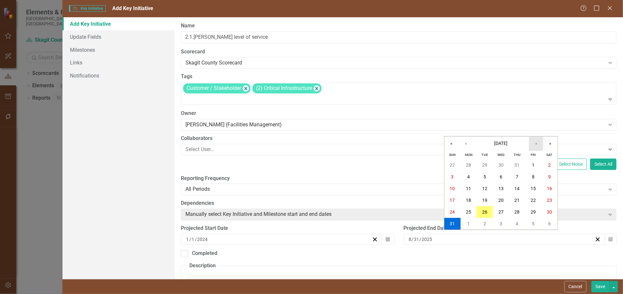
click at [533, 144] on button "›" at bounding box center [536, 143] width 14 height 14
click at [498, 211] on abbr "31" at bounding box center [500, 211] width 5 height 5
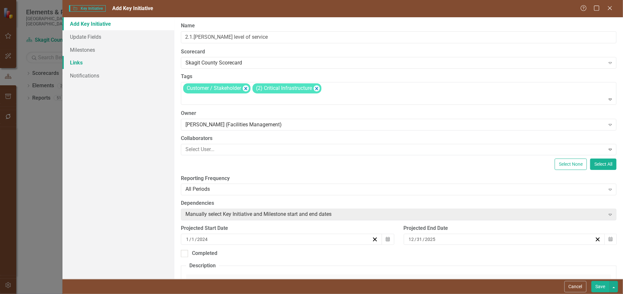
click at [76, 61] on link "Links" at bounding box center [118, 62] width 112 height 13
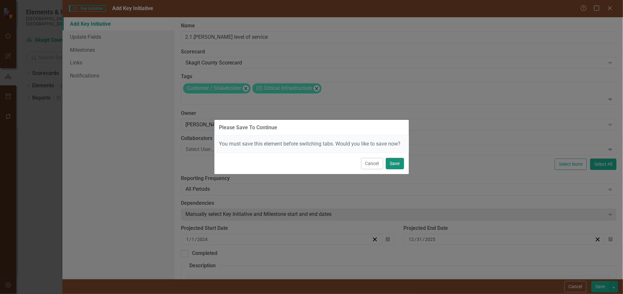
click at [392, 163] on button "Save" at bounding box center [395, 163] width 18 height 11
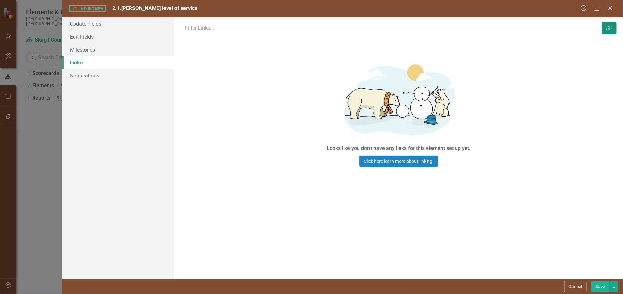
click at [609, 28] on icon "Link Tag" at bounding box center [609, 27] width 7 height 5
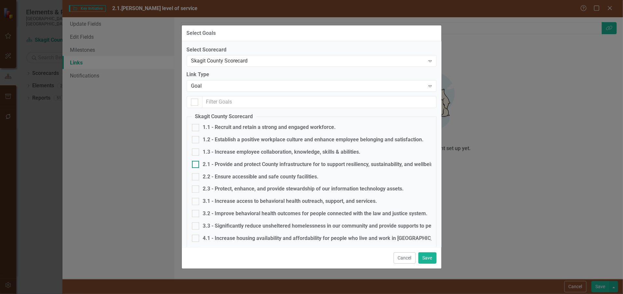
click at [194, 165] on input "2.1 - Provide and protect County infrastructure for to support resiliency, sust…" at bounding box center [194, 163] width 4 height 4
checkbox input "true"
click at [425, 256] on button "Save" at bounding box center [427, 257] width 18 height 11
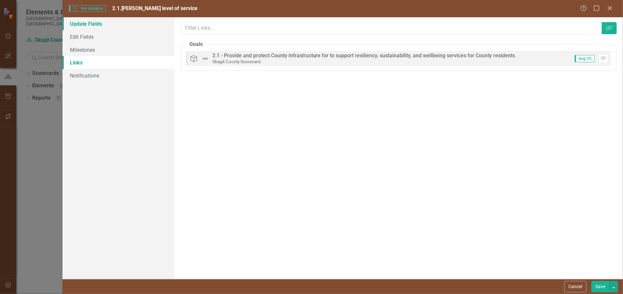
click at [83, 25] on link "Update Fields" at bounding box center [118, 23] width 112 height 13
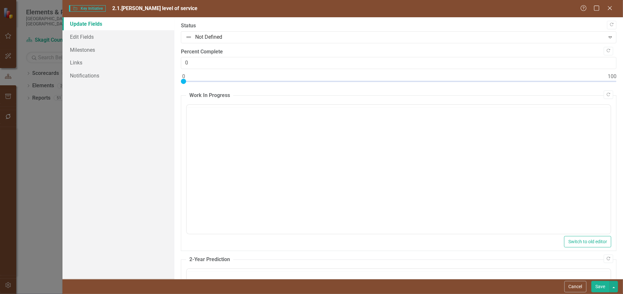
scroll to position [0, 0]
click at [82, 40] on link "Edit Fields" at bounding box center [118, 36] width 112 height 13
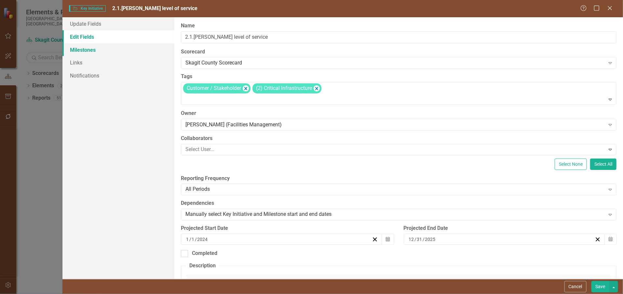
click at [77, 50] on link "Milestones" at bounding box center [118, 49] width 112 height 13
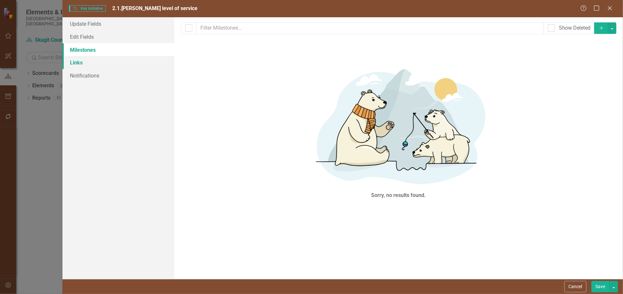
click at [78, 64] on link "Links" at bounding box center [118, 62] width 112 height 13
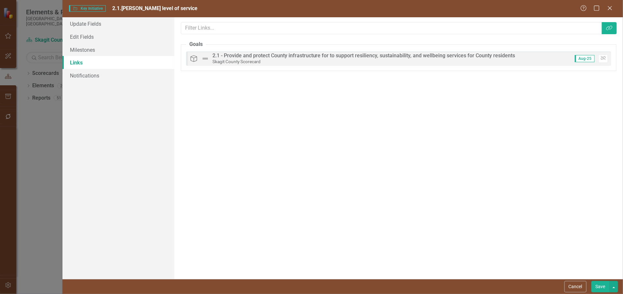
click at [603, 286] on button "Save" at bounding box center [600, 286] width 18 height 11
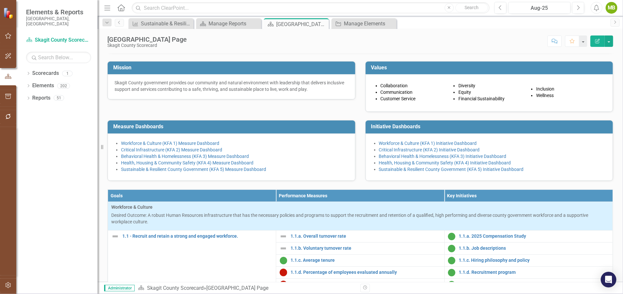
scroll to position [64, 0]
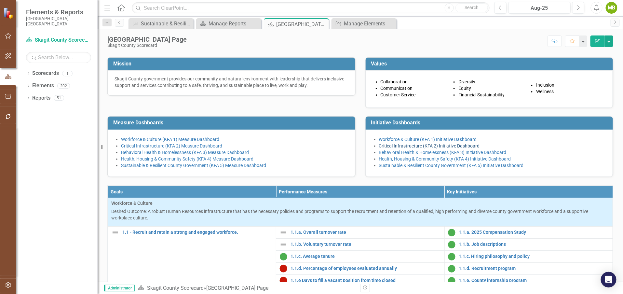
click at [392, 148] on link "Critical Infrastructure (KFA 2) Initiative Dashboard" at bounding box center [429, 145] width 101 height 5
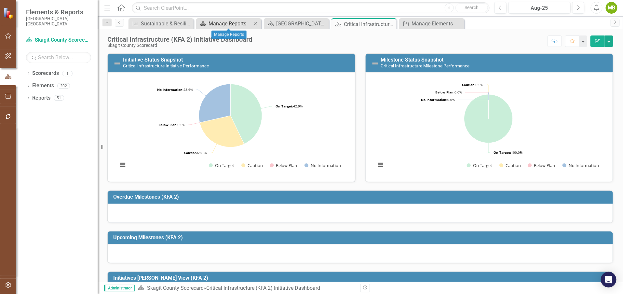
click at [236, 23] on div "Manage Reports" at bounding box center [229, 24] width 43 height 8
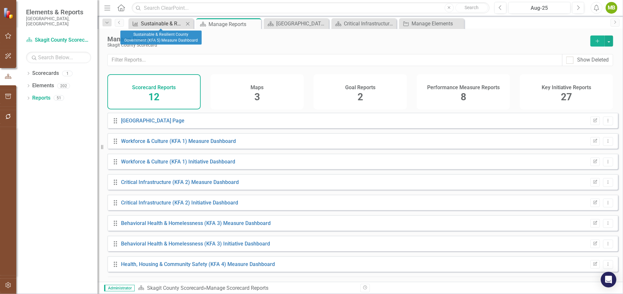
click at [174, 25] on div "Sustainable & Resilient County Government (KFA 5) Measure Dashboard" at bounding box center [162, 24] width 43 height 8
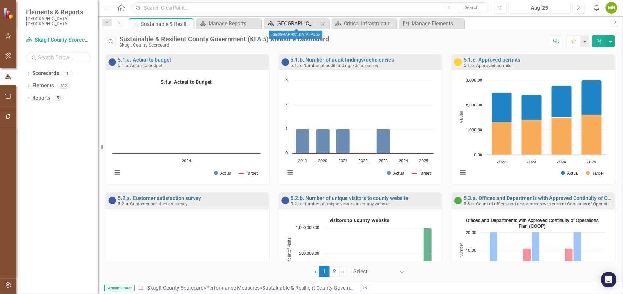
click at [296, 24] on div "[GEOGRAPHIC_DATA] Page" at bounding box center [297, 24] width 43 height 8
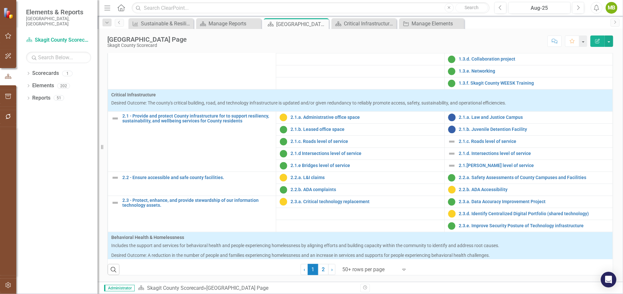
scroll to position [184, 0]
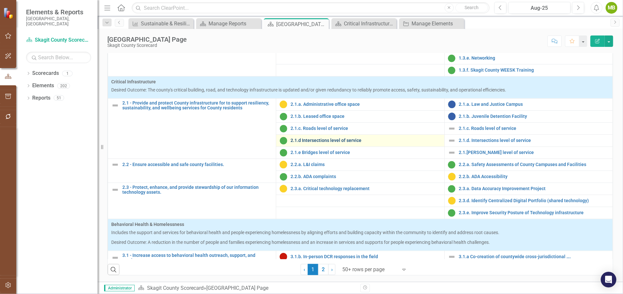
click at [305, 143] on link "2.1.d Intersections level of service" at bounding box center [365, 140] width 150 height 5
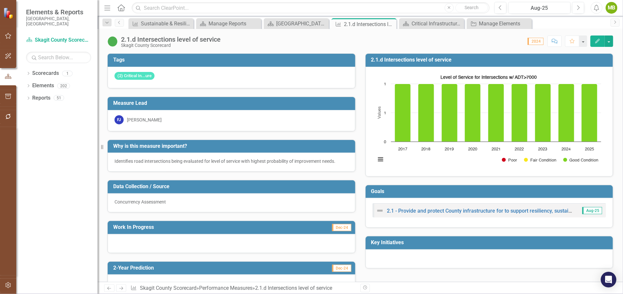
click at [598, 40] on icon "button" at bounding box center [597, 41] width 5 height 5
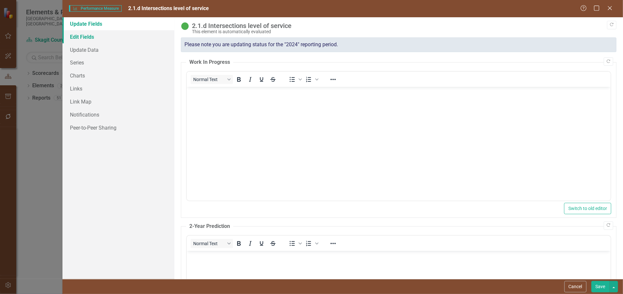
click at [85, 38] on link "Edit Fields" at bounding box center [118, 36] width 112 height 13
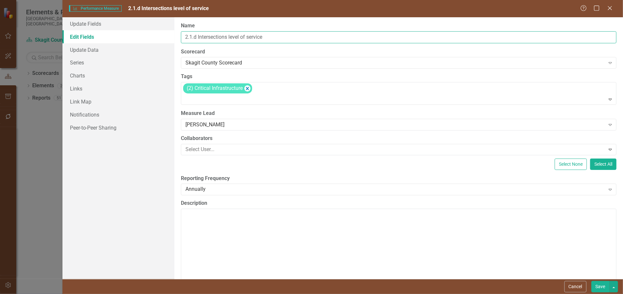
click at [196, 36] on input "2.1.d Intersections level of service" at bounding box center [398, 37] width 435 height 12
type input "2.1.d. Intersections level of service"
click at [597, 286] on button "Save" at bounding box center [600, 286] width 18 height 11
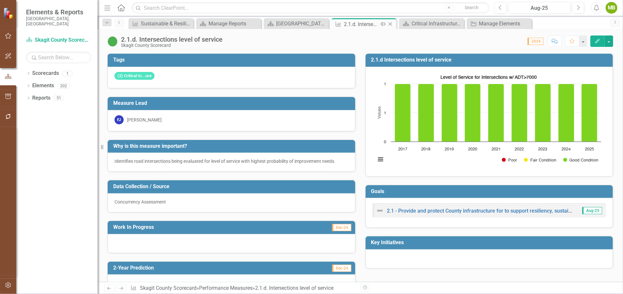
click at [390, 23] on icon "Close" at bounding box center [390, 23] width 7 height 5
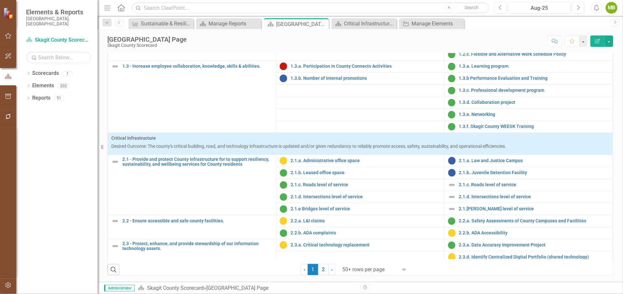
scroll to position [130, 0]
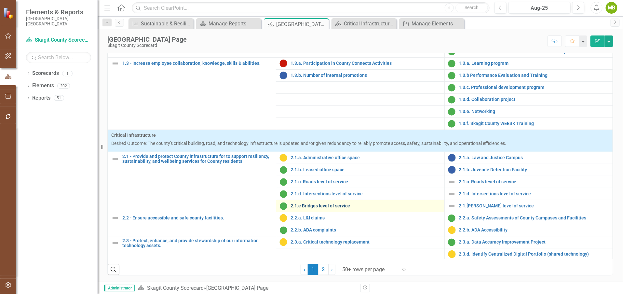
click at [316, 204] on link "2.1.e Bridges level of service" at bounding box center [365, 205] width 150 height 5
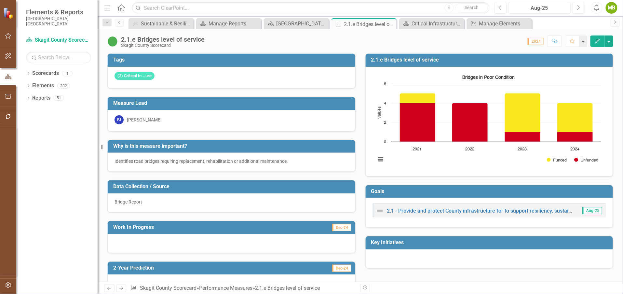
click at [598, 39] on icon "Edit" at bounding box center [597, 41] width 6 height 5
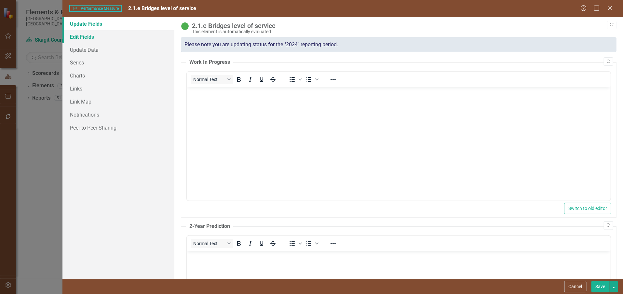
click at [83, 38] on link "Edit Fields" at bounding box center [118, 36] width 112 height 13
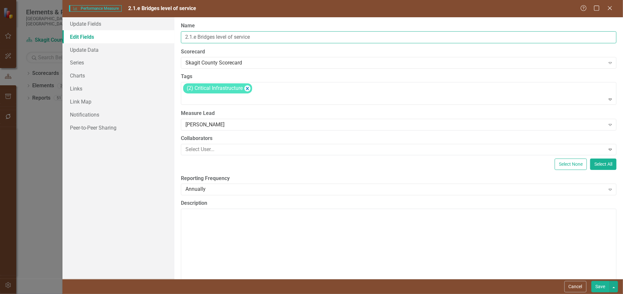
click at [197, 38] on input "2.1.e Bridges level of service" at bounding box center [398, 37] width 435 height 12
type input "2.1.e. Bridges level of service"
click at [597, 285] on button "Save" at bounding box center [600, 286] width 18 height 11
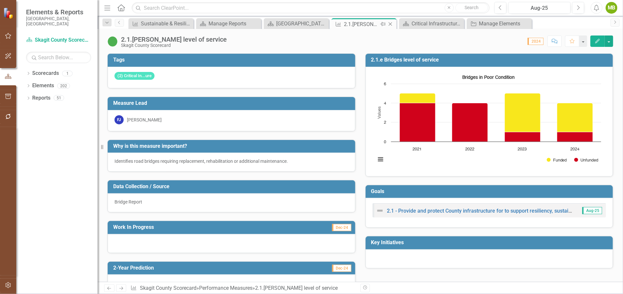
click at [389, 22] on icon "Close" at bounding box center [390, 23] width 7 height 5
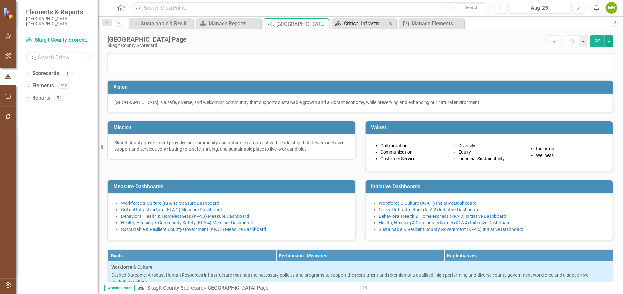
click at [350, 21] on div "Critical Infrastructure (KFA 2) Initiative Dashboard" at bounding box center [365, 24] width 43 height 8
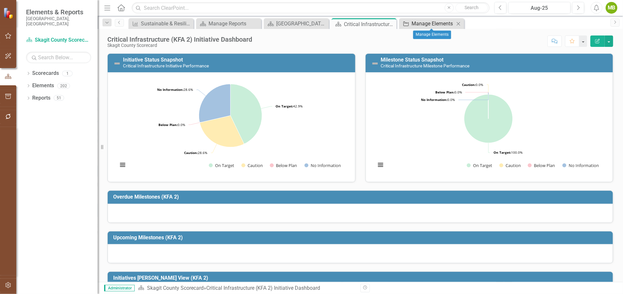
click at [417, 21] on div "Manage Elements" at bounding box center [432, 24] width 43 height 8
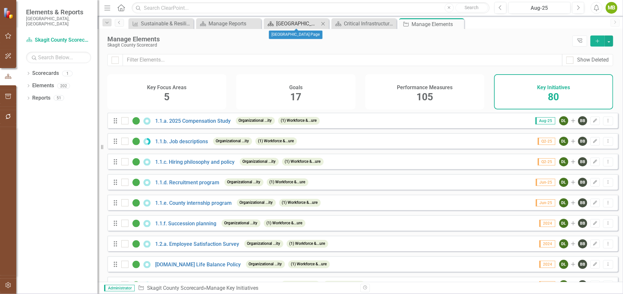
click at [292, 22] on div "[GEOGRAPHIC_DATA] Page" at bounding box center [297, 24] width 43 height 8
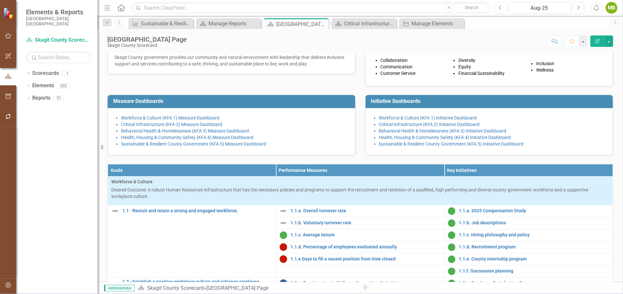
scroll to position [86, 0]
